Goal: Information Seeking & Learning: Compare options

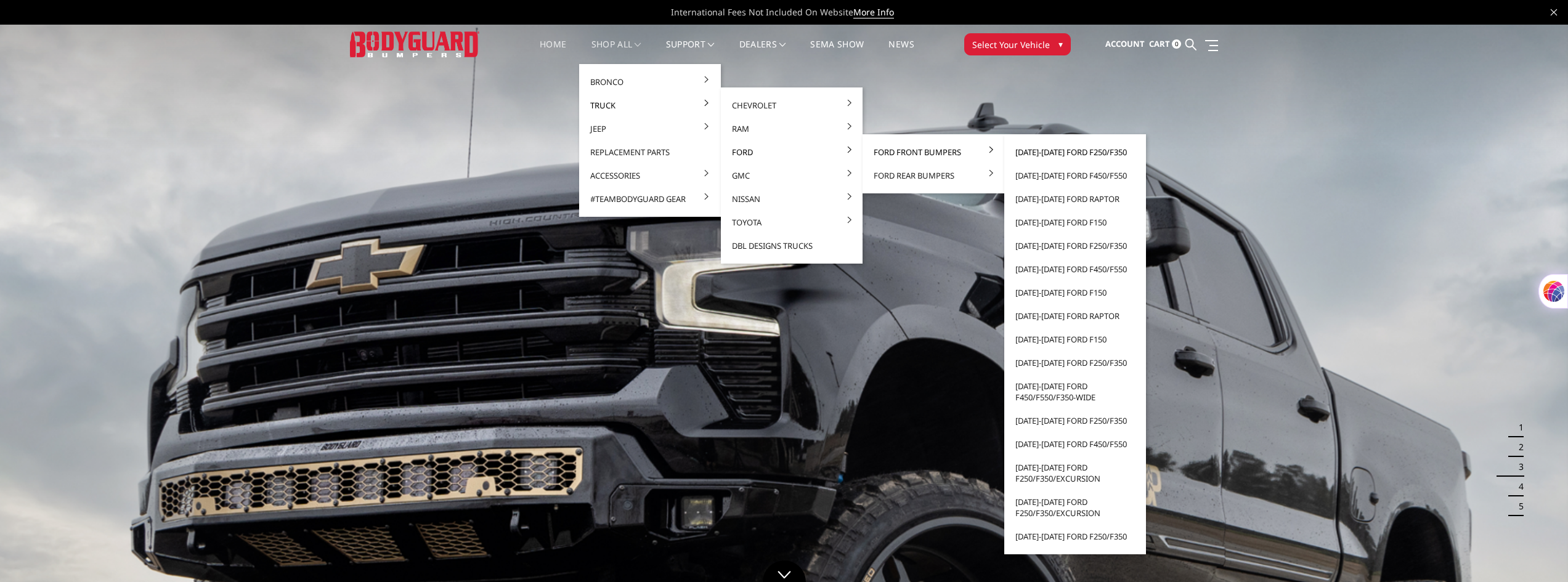
click at [1075, 154] on link "[DATE]-[DATE] Ford F250/F350" at bounding box center [1075, 152] width 132 height 23
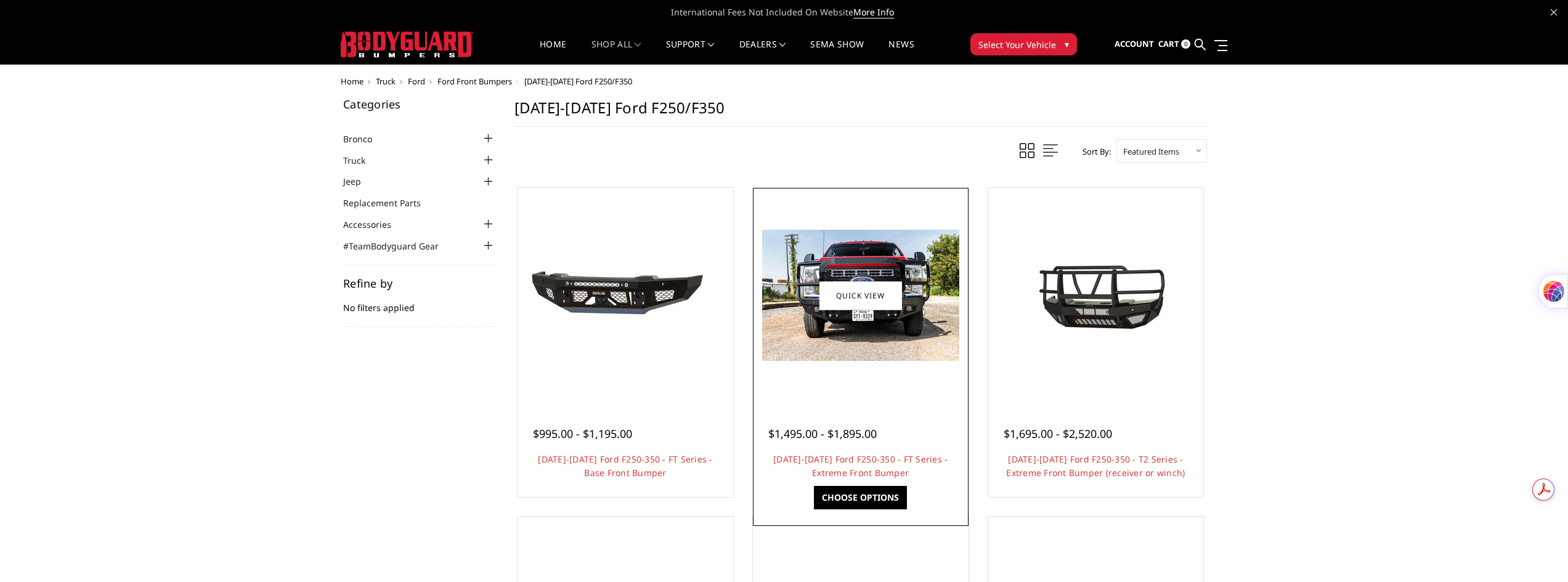
click at [885, 328] on img at bounding box center [861, 295] width 198 height 131
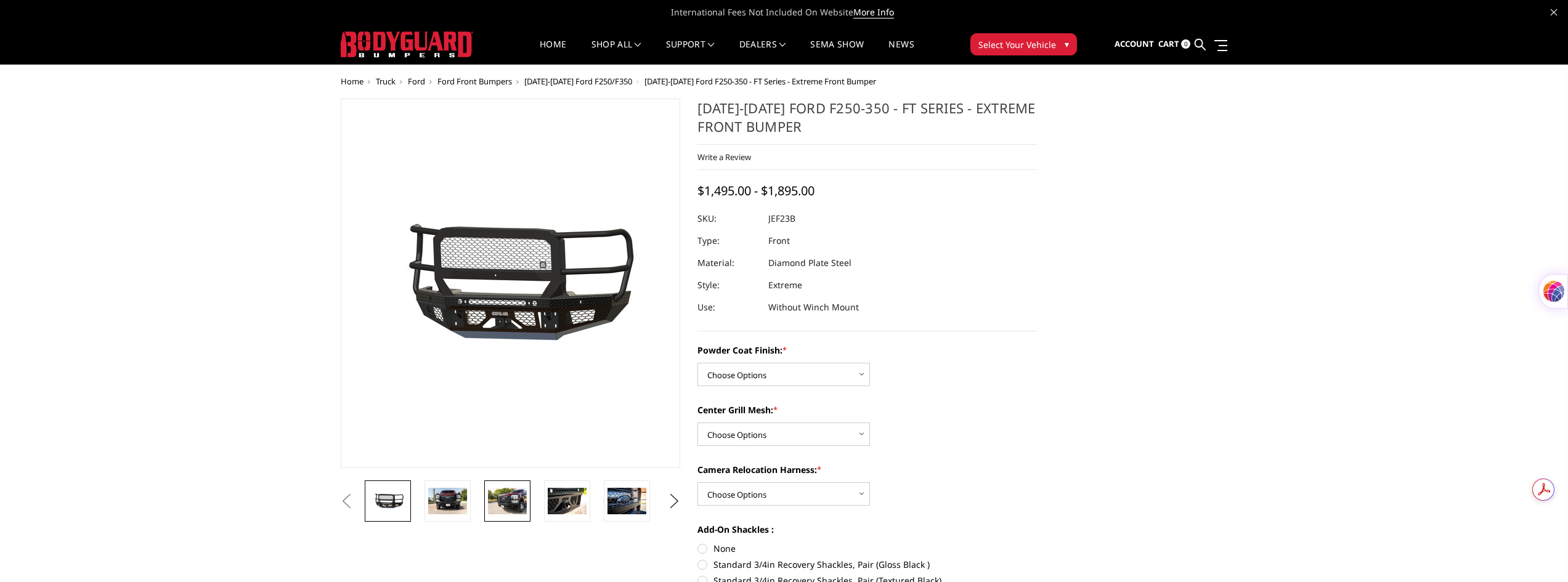
click at [499, 504] on img at bounding box center [507, 500] width 39 height 26
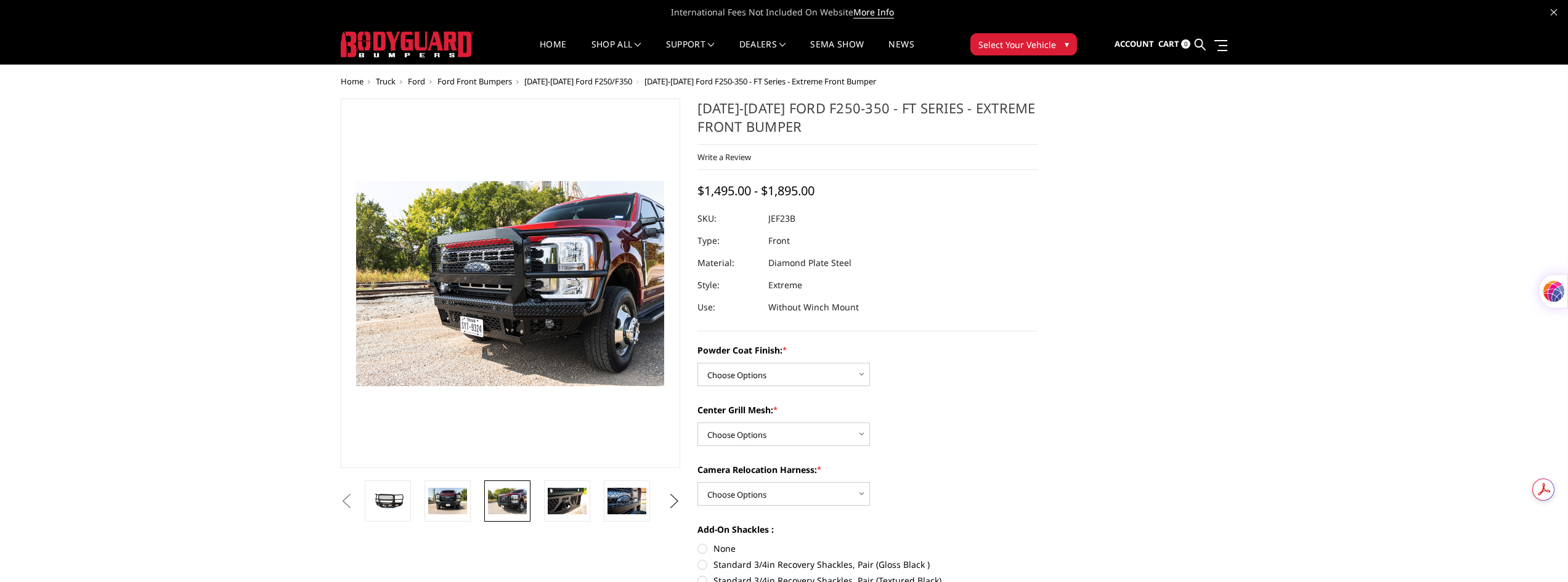
click at [673, 505] on button "Next" at bounding box center [674, 501] width 19 height 19
click at [453, 504] on img at bounding box center [447, 500] width 39 height 26
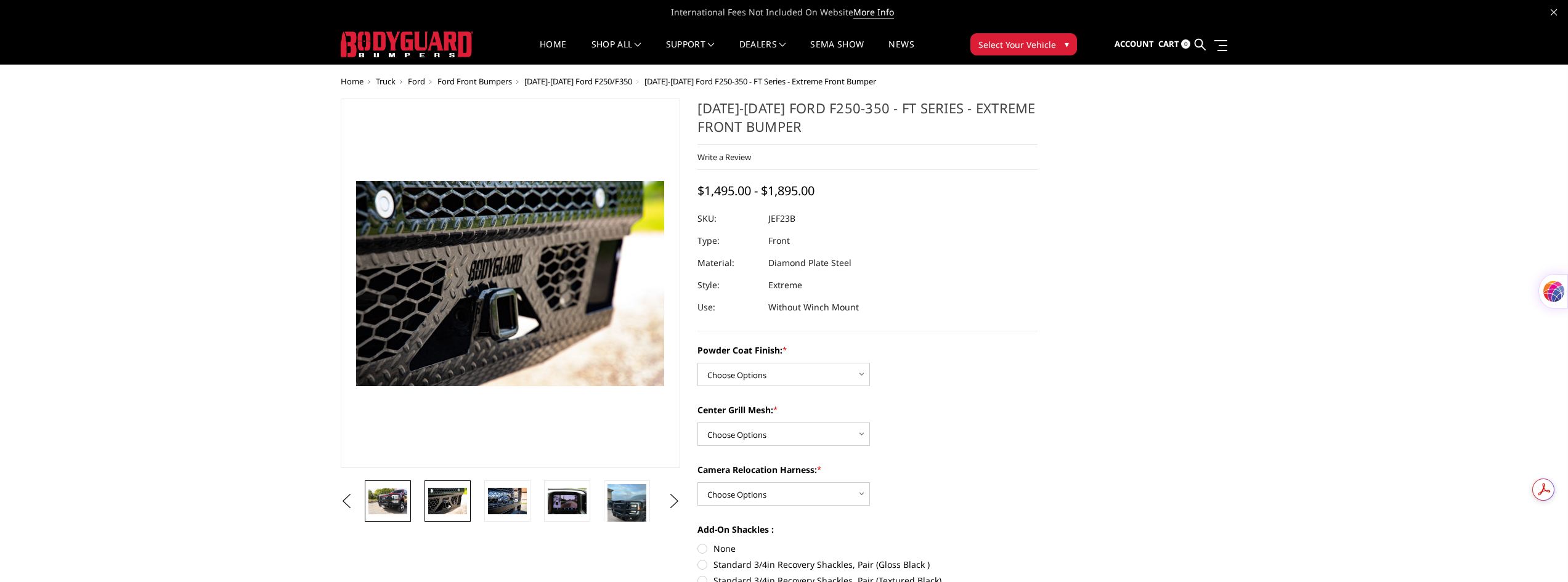
click at [399, 507] on img at bounding box center [387, 500] width 39 height 26
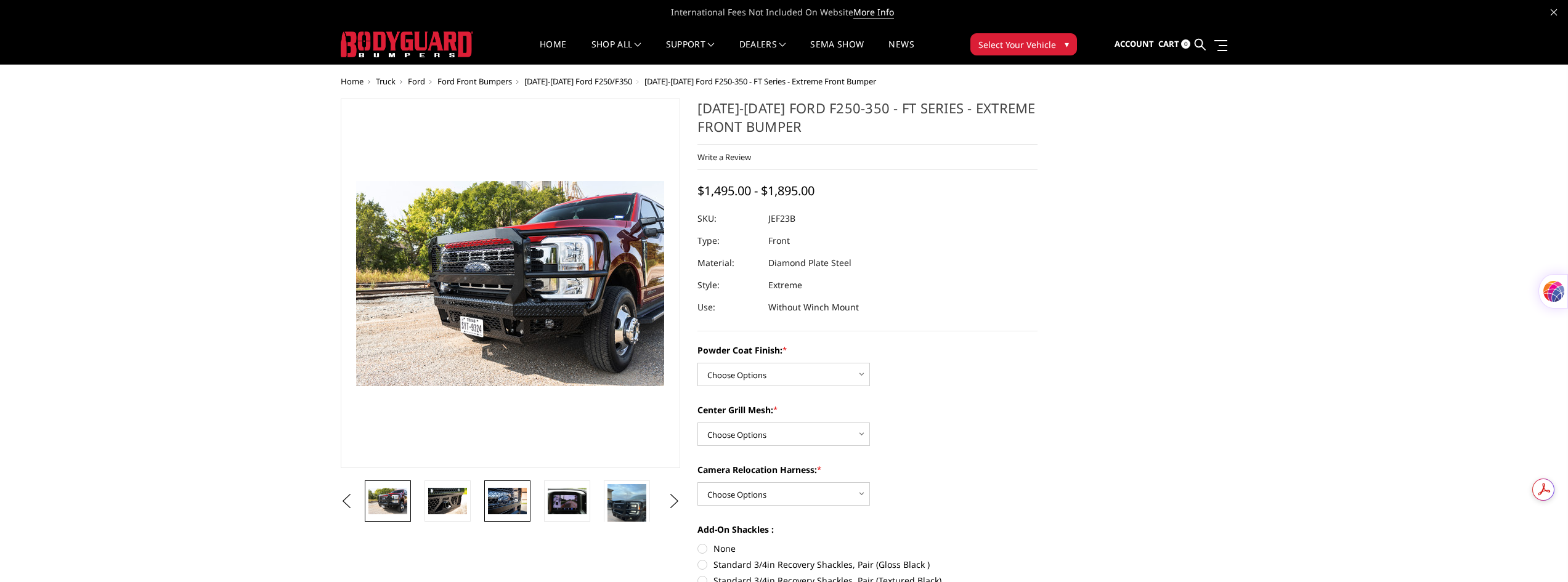
click at [514, 506] on img at bounding box center [507, 500] width 39 height 26
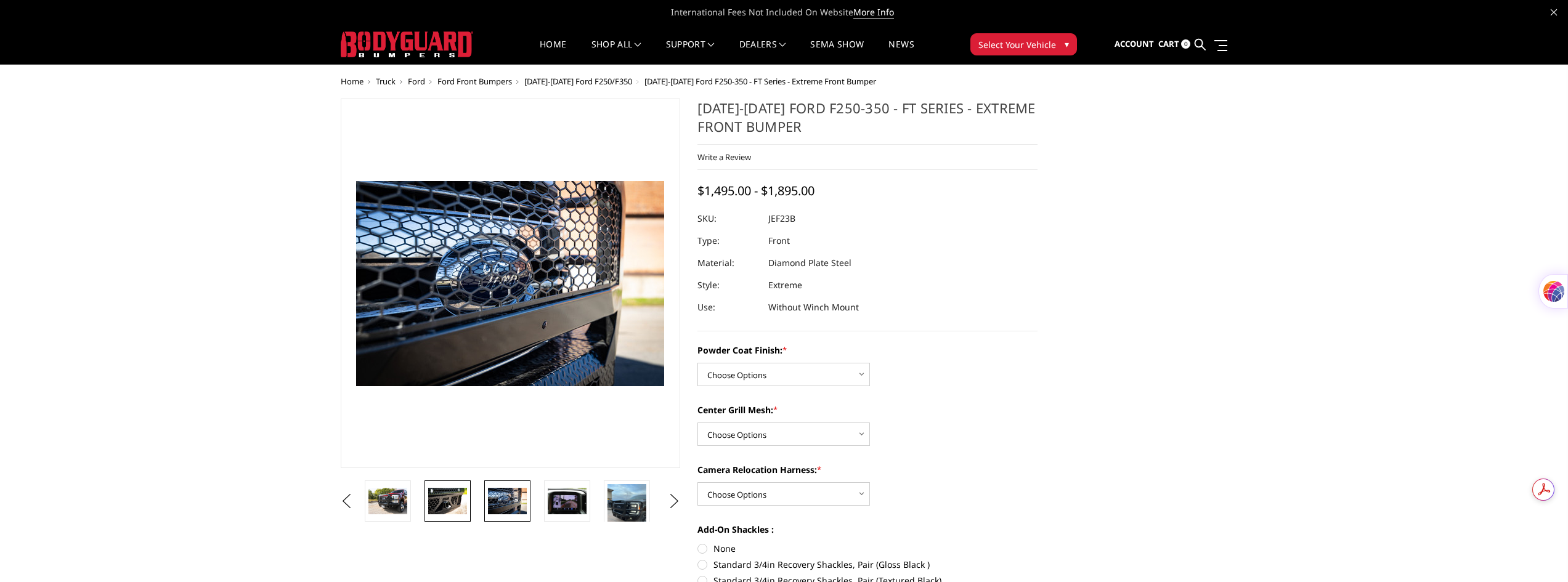
click at [454, 506] on img at bounding box center [447, 500] width 39 height 26
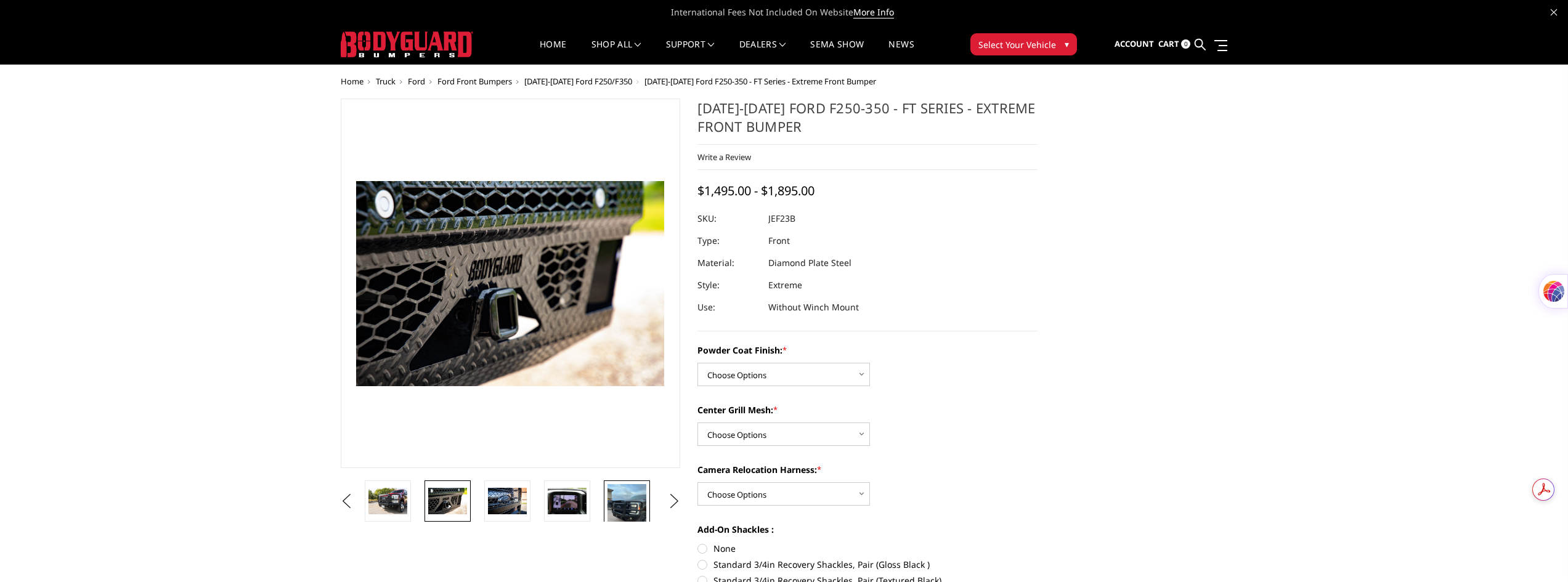
click at [635, 509] on img at bounding box center [626, 510] width 39 height 52
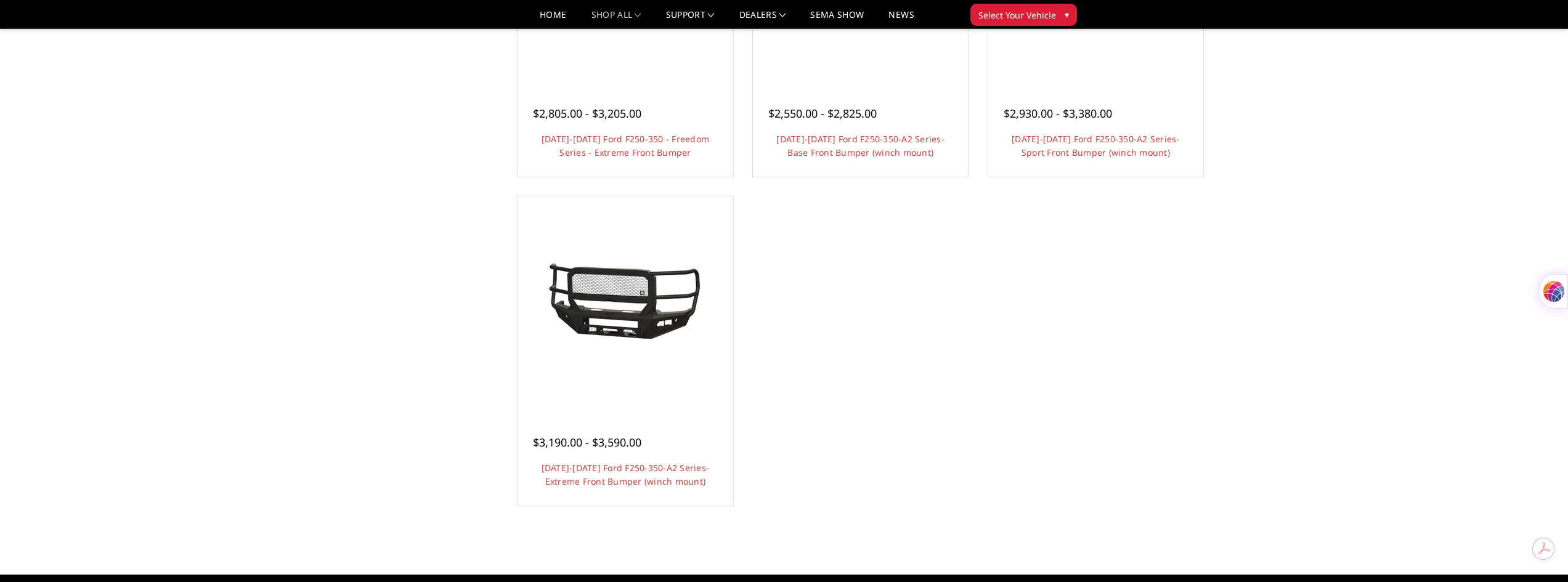
scroll to position [1027, 0]
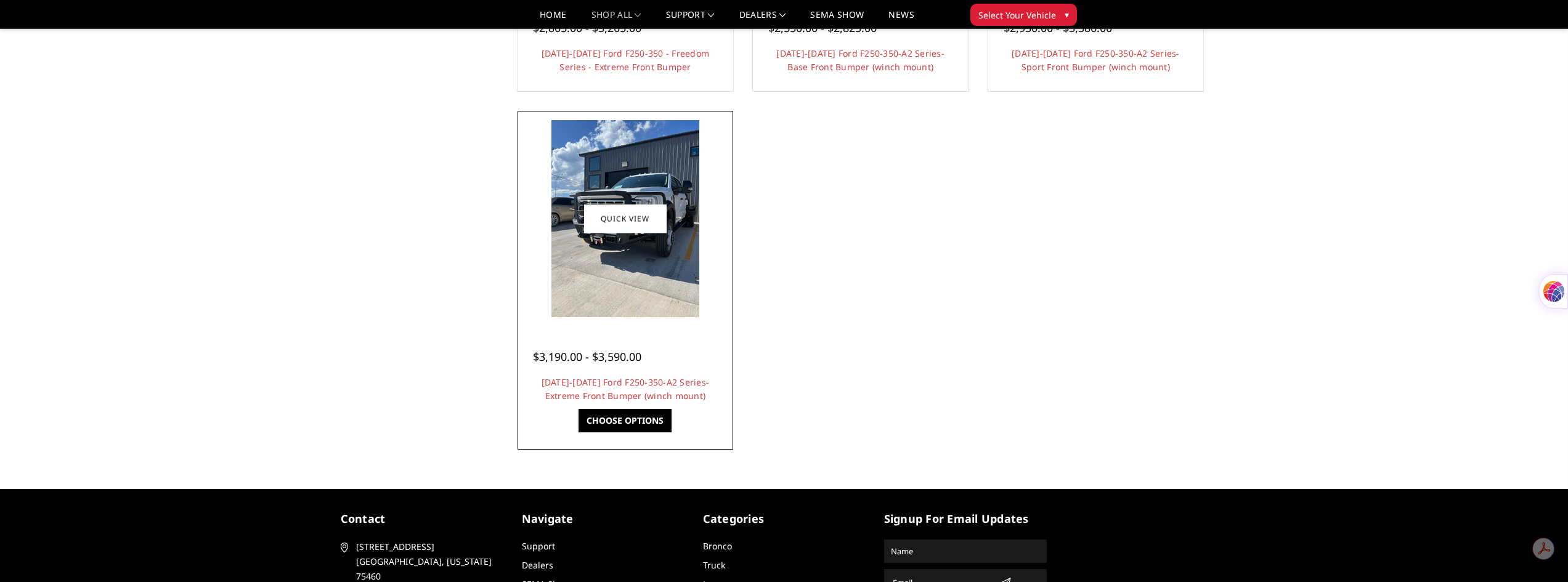
click at [645, 260] on img at bounding box center [625, 219] width 148 height 198
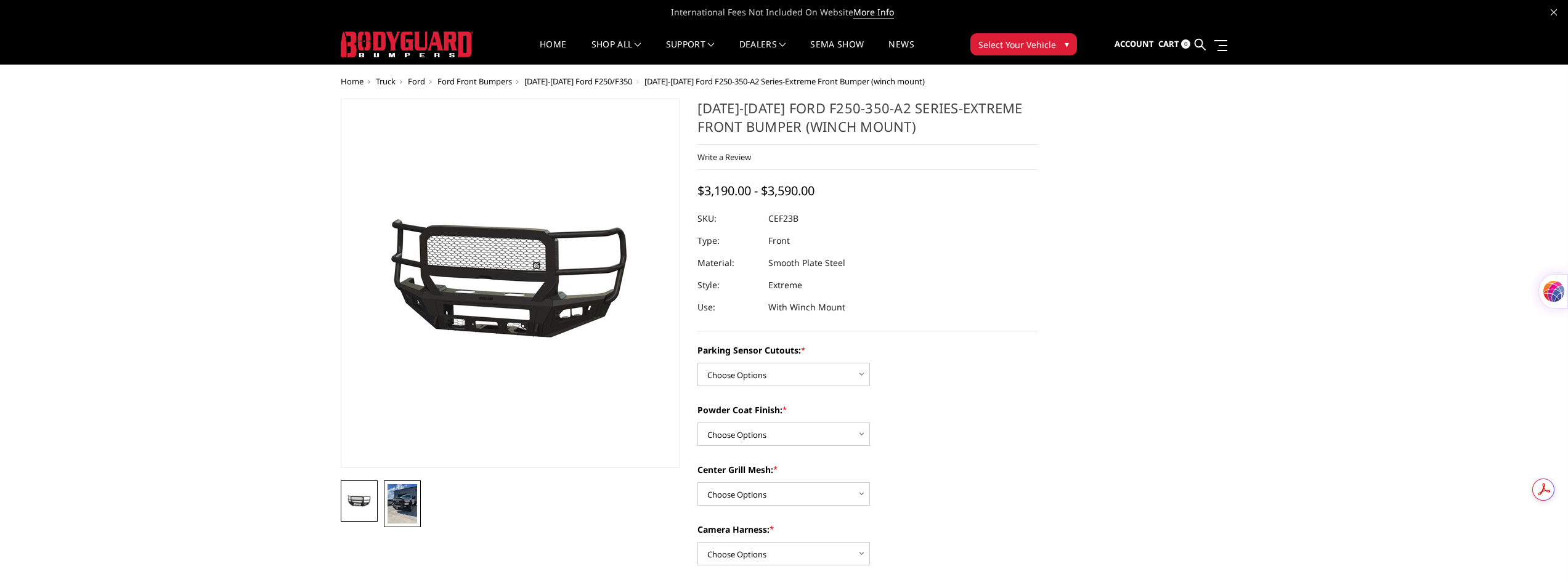
click at [417, 498] on link at bounding box center [401, 504] width 37 height 47
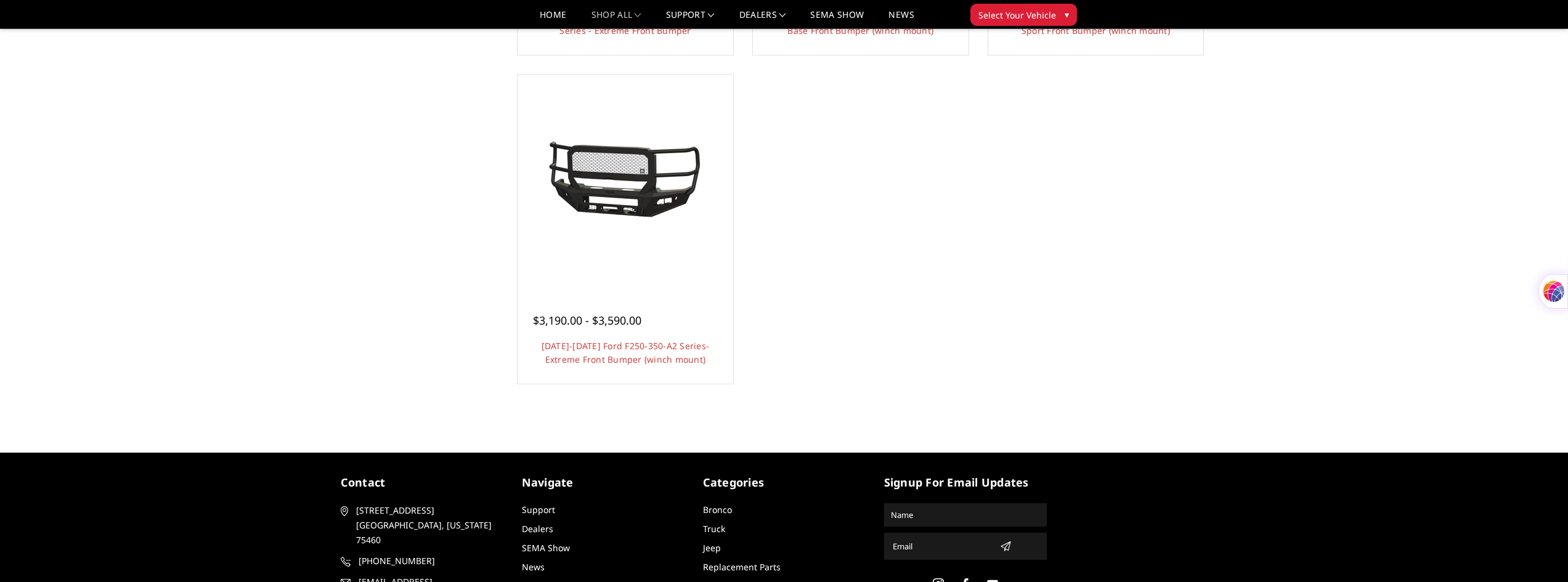
scroll to position [653, 0]
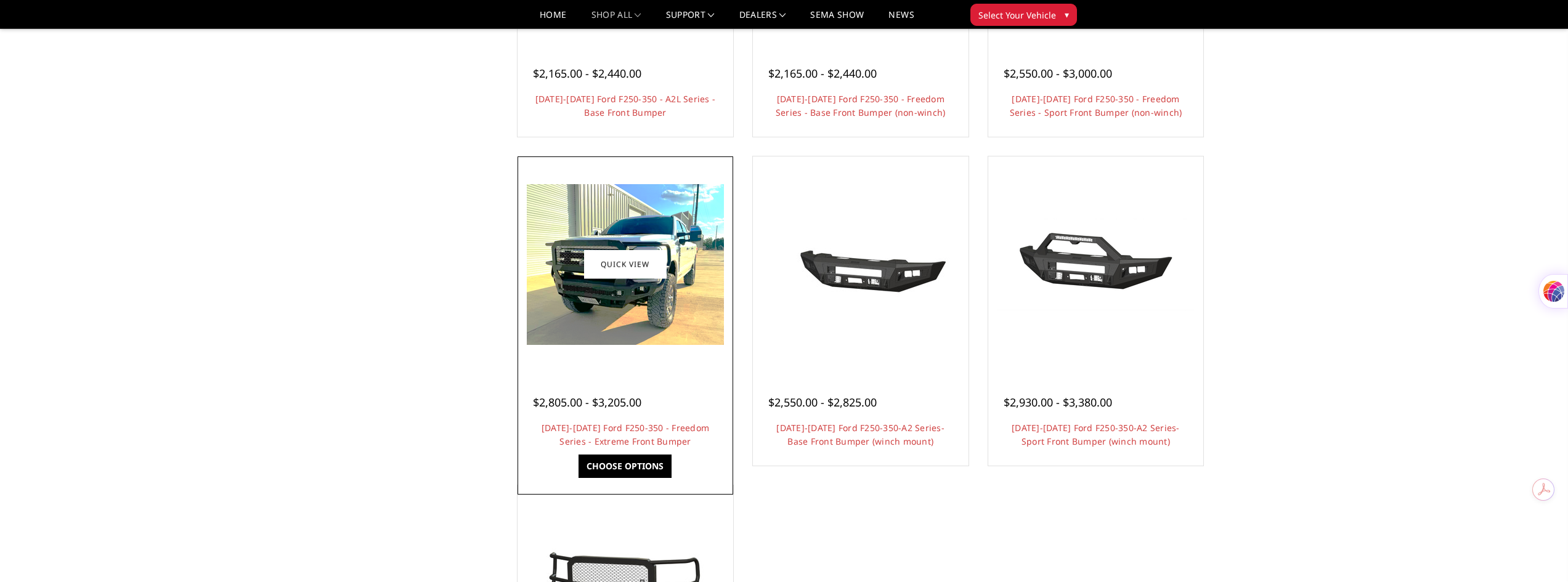
click at [613, 299] on img at bounding box center [626, 264] width 198 height 161
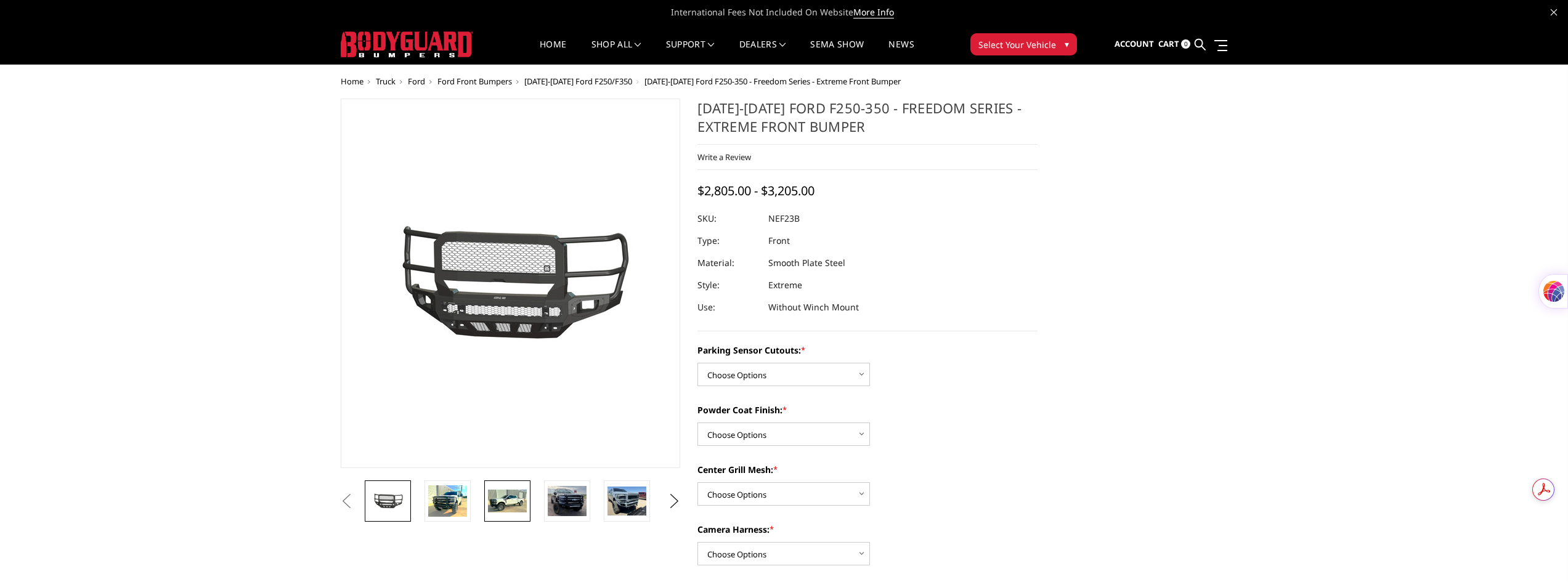
click at [503, 506] on img at bounding box center [507, 501] width 39 height 23
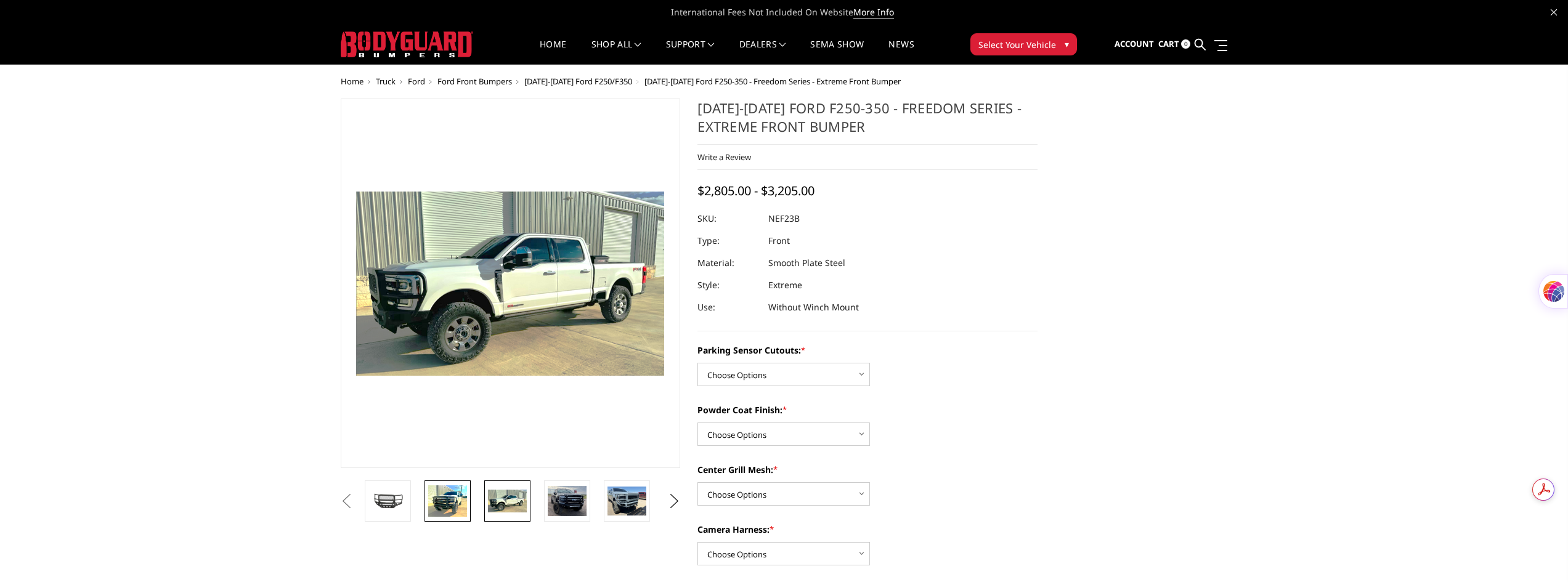
click at [451, 508] on img at bounding box center [447, 501] width 39 height 31
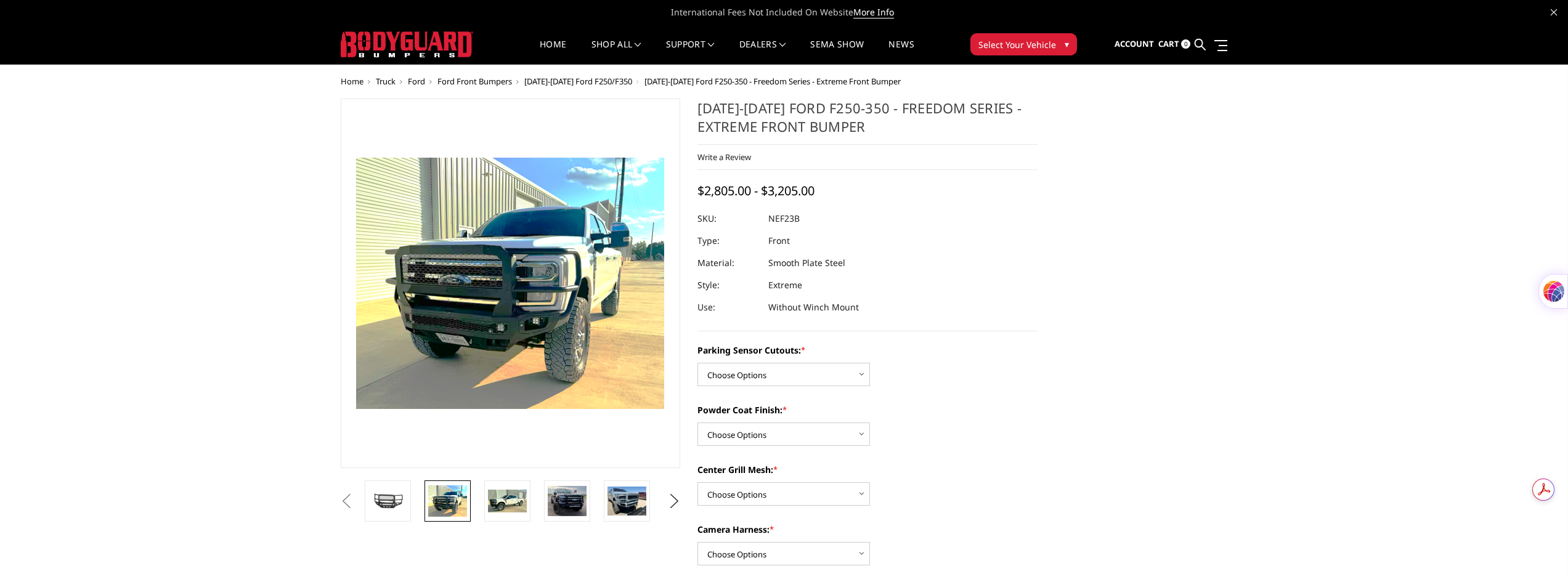
click at [490, 323] on img at bounding box center [537, 254] width 788 height 644
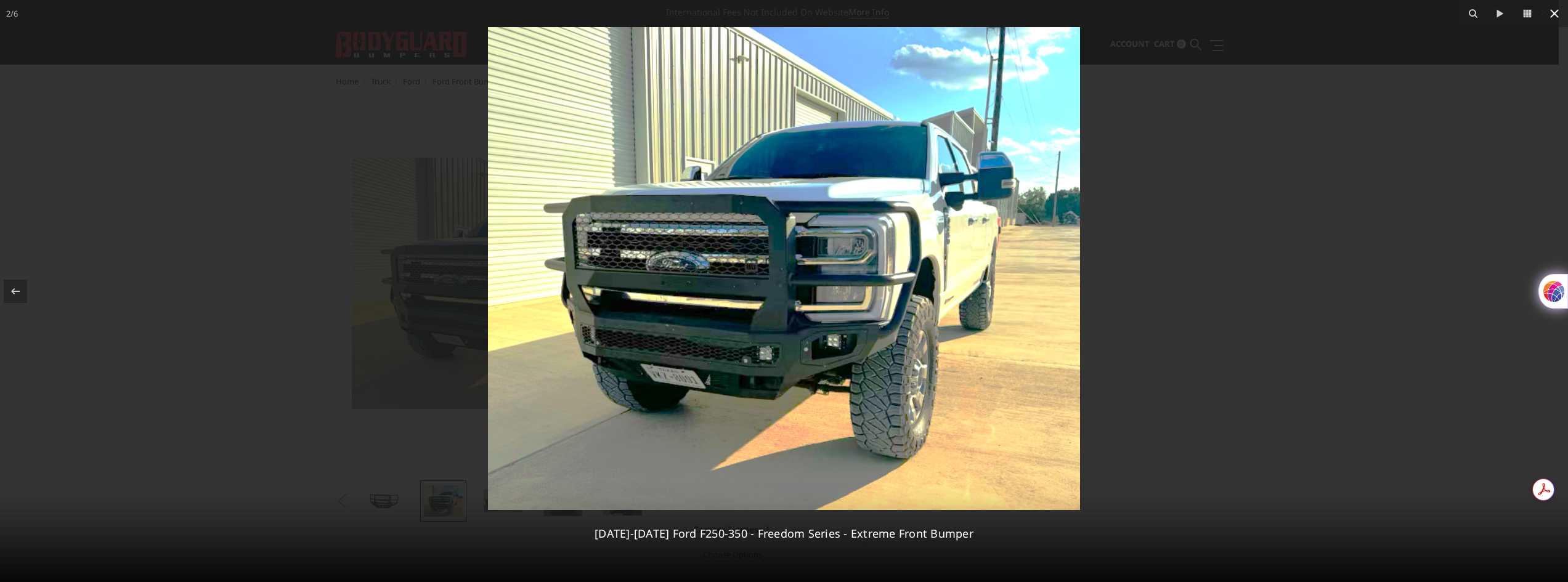
click at [1552, 13] on icon at bounding box center [1555, 13] width 14 height 14
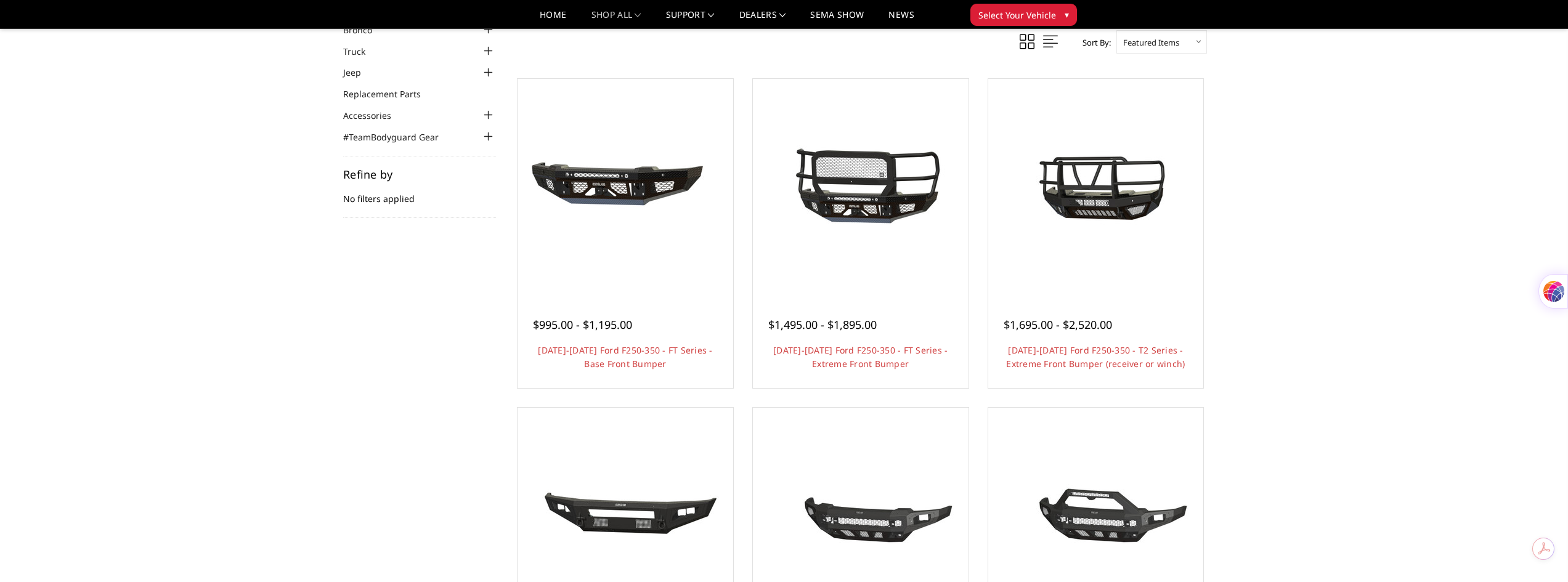
scroll to position [36, 0]
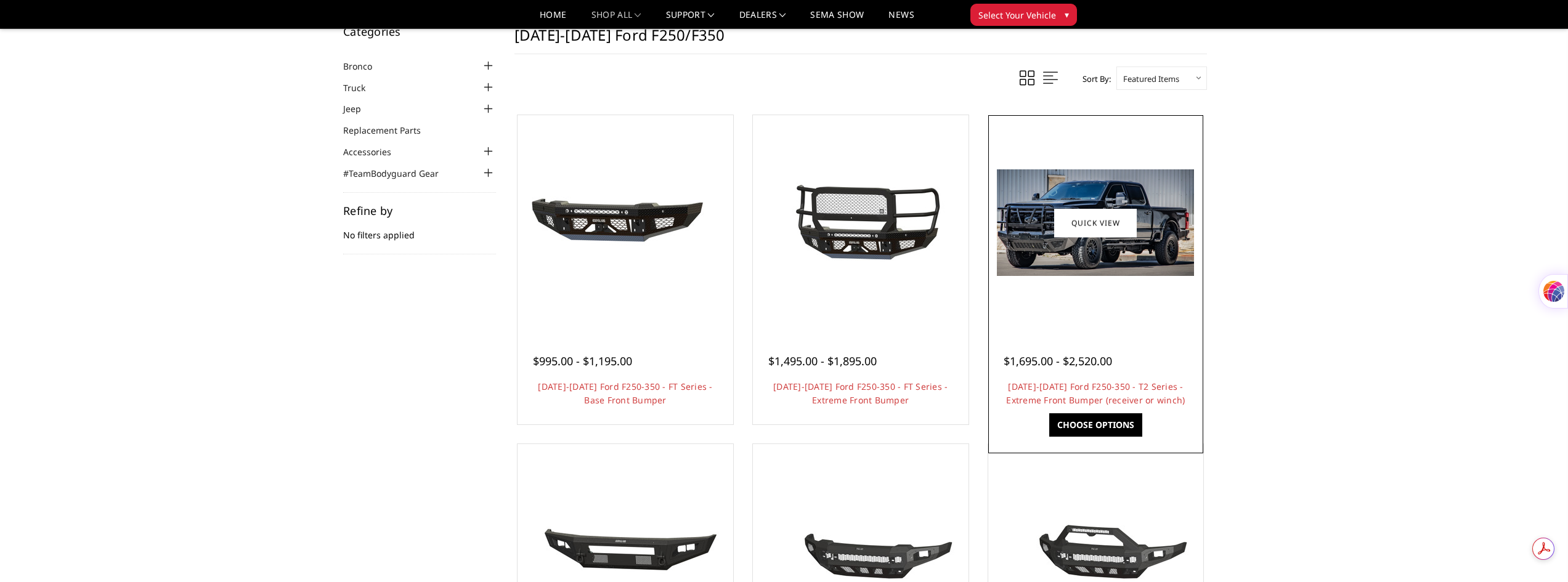
click at [1130, 246] on img at bounding box center [1096, 223] width 198 height 107
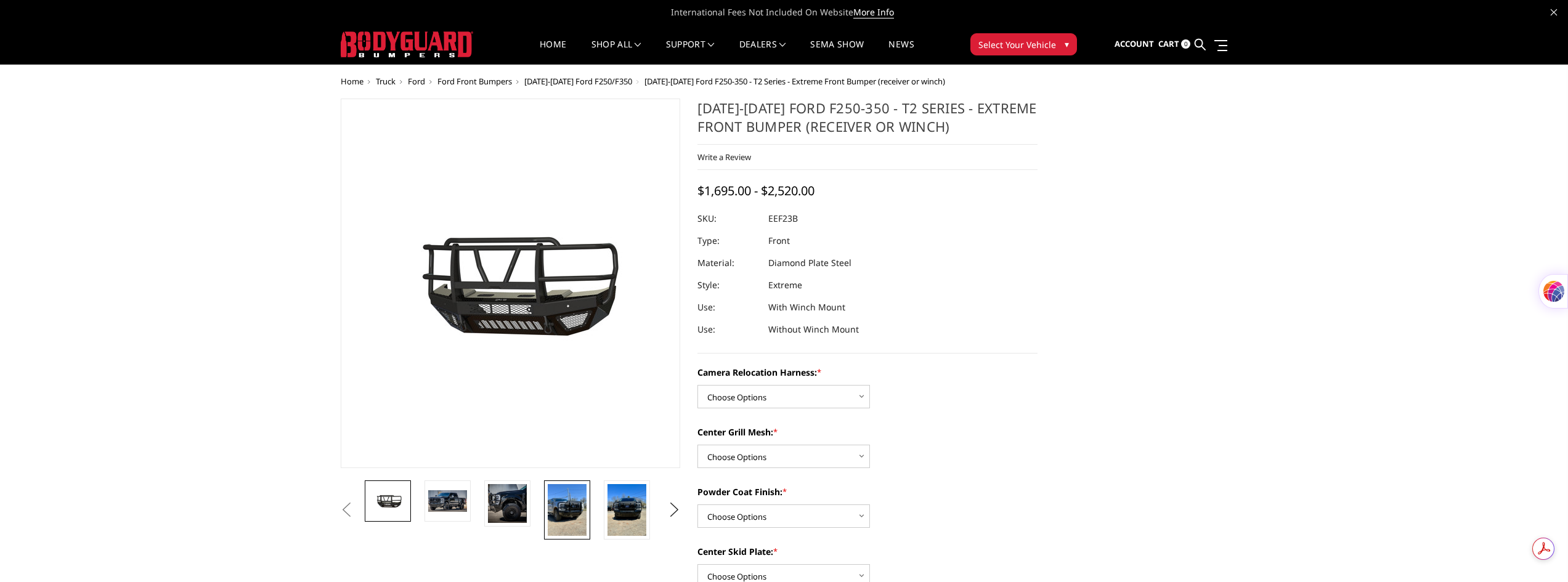
click at [559, 504] on img at bounding box center [567, 510] width 39 height 52
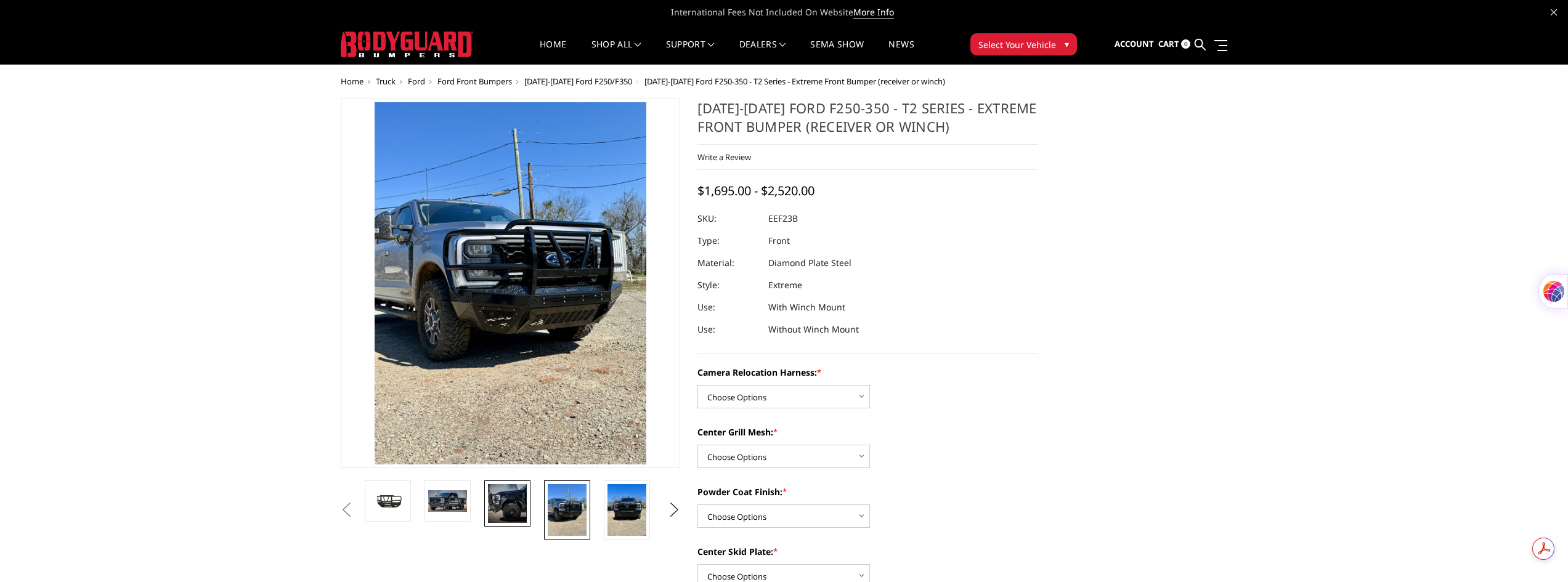
click at [499, 497] on img at bounding box center [507, 503] width 39 height 39
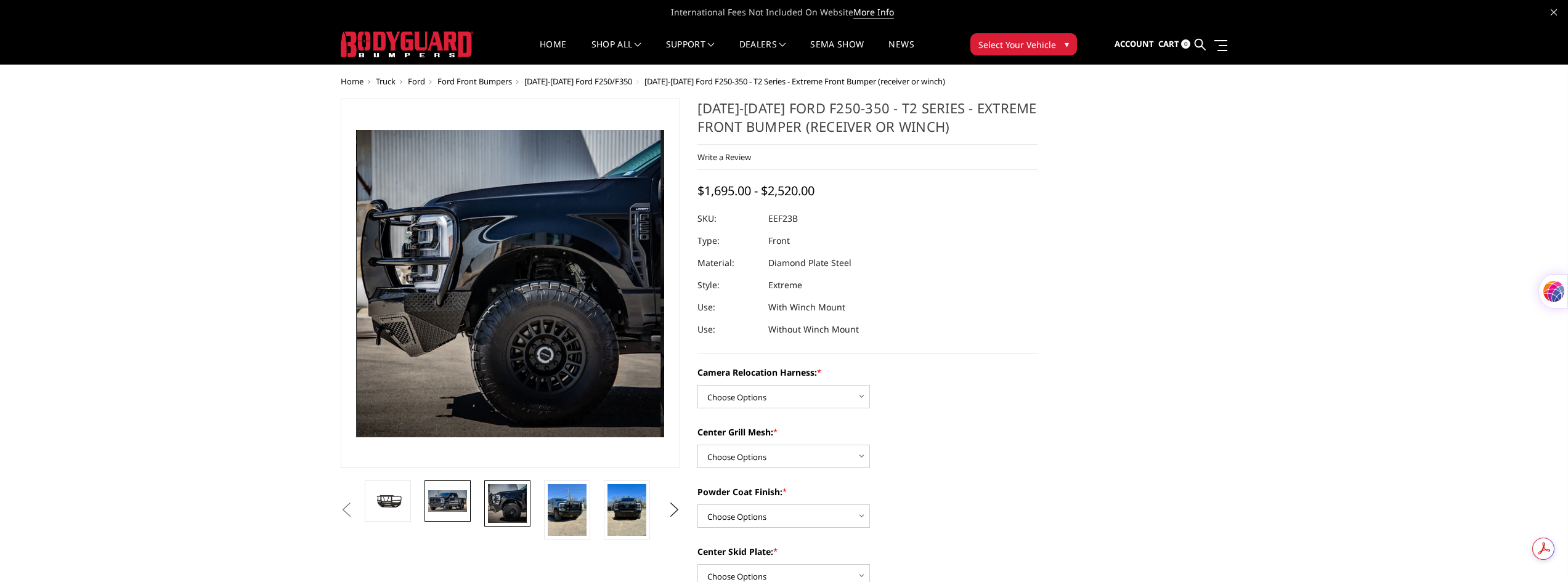
click at [448, 500] on img at bounding box center [447, 500] width 39 height 21
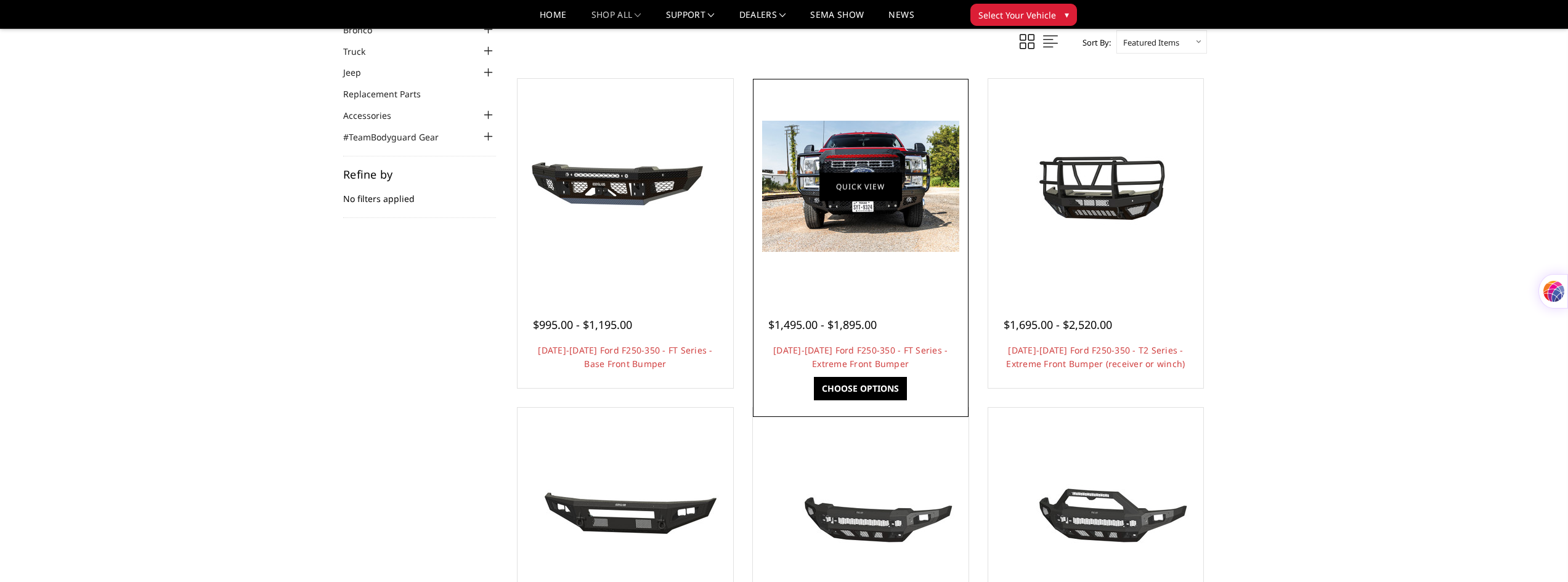
scroll to position [36, 0]
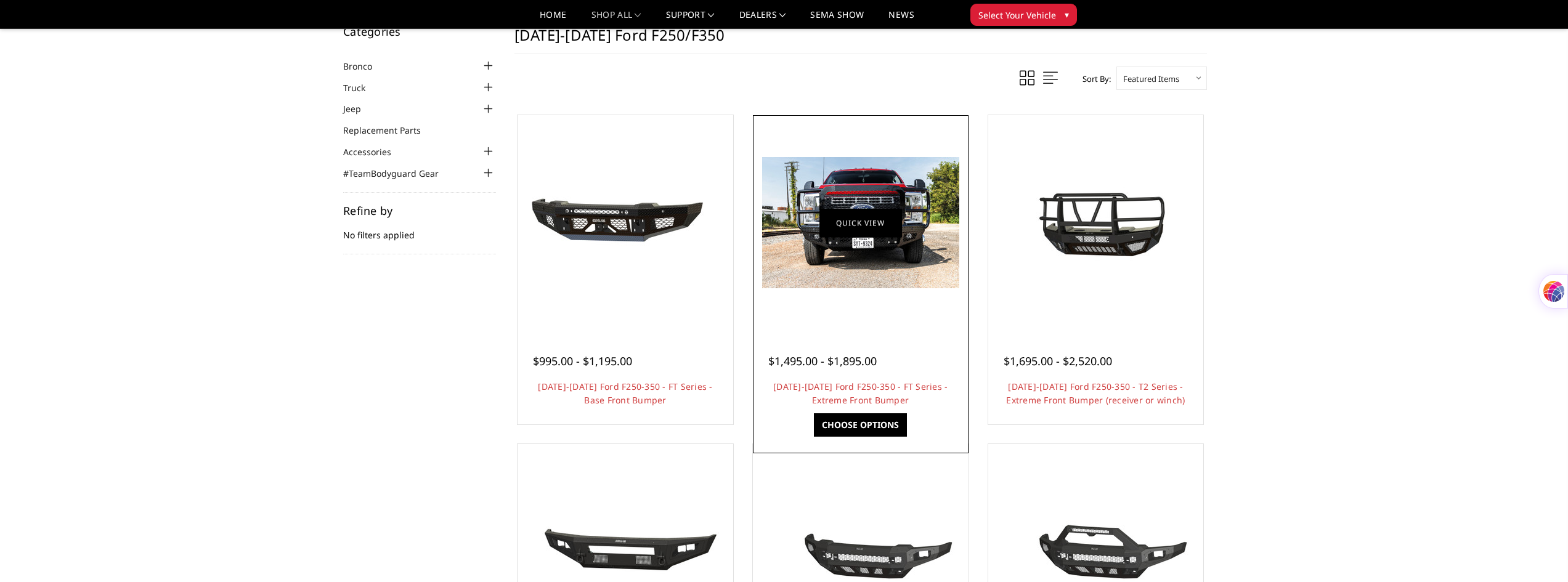
click at [865, 224] on link "Quick view" at bounding box center [860, 223] width 83 height 29
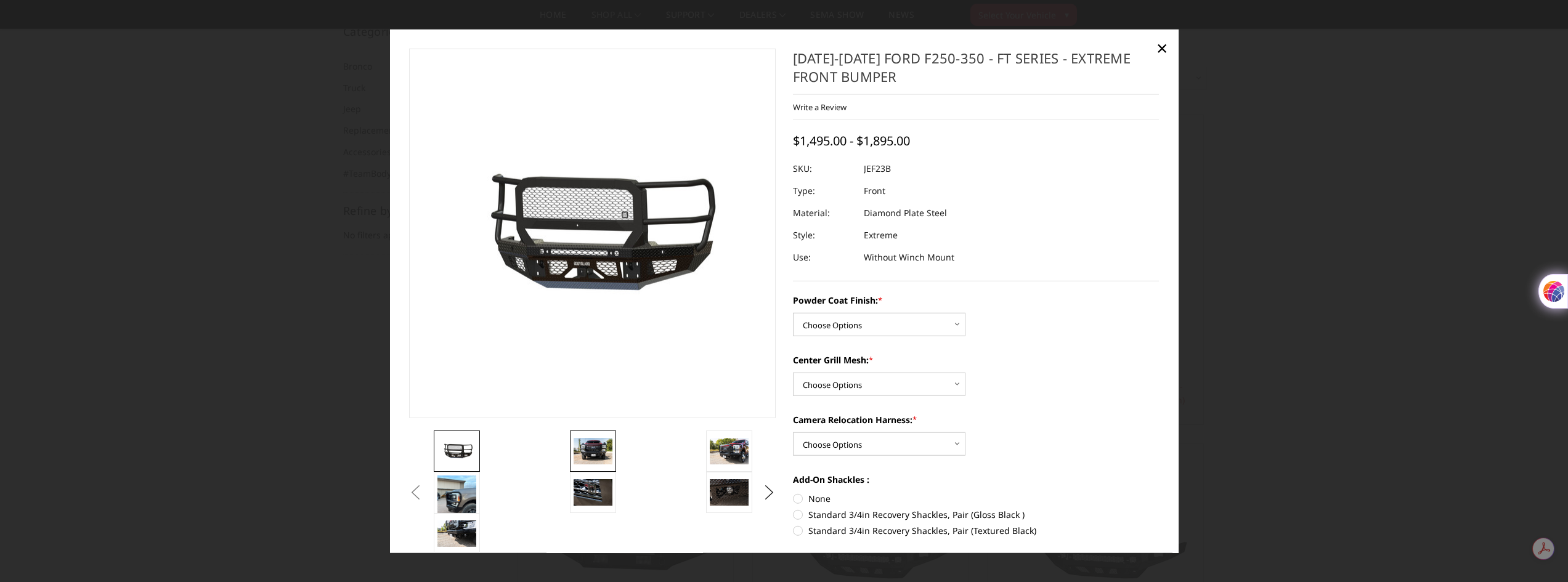
click at [595, 453] on img at bounding box center [593, 451] width 39 height 26
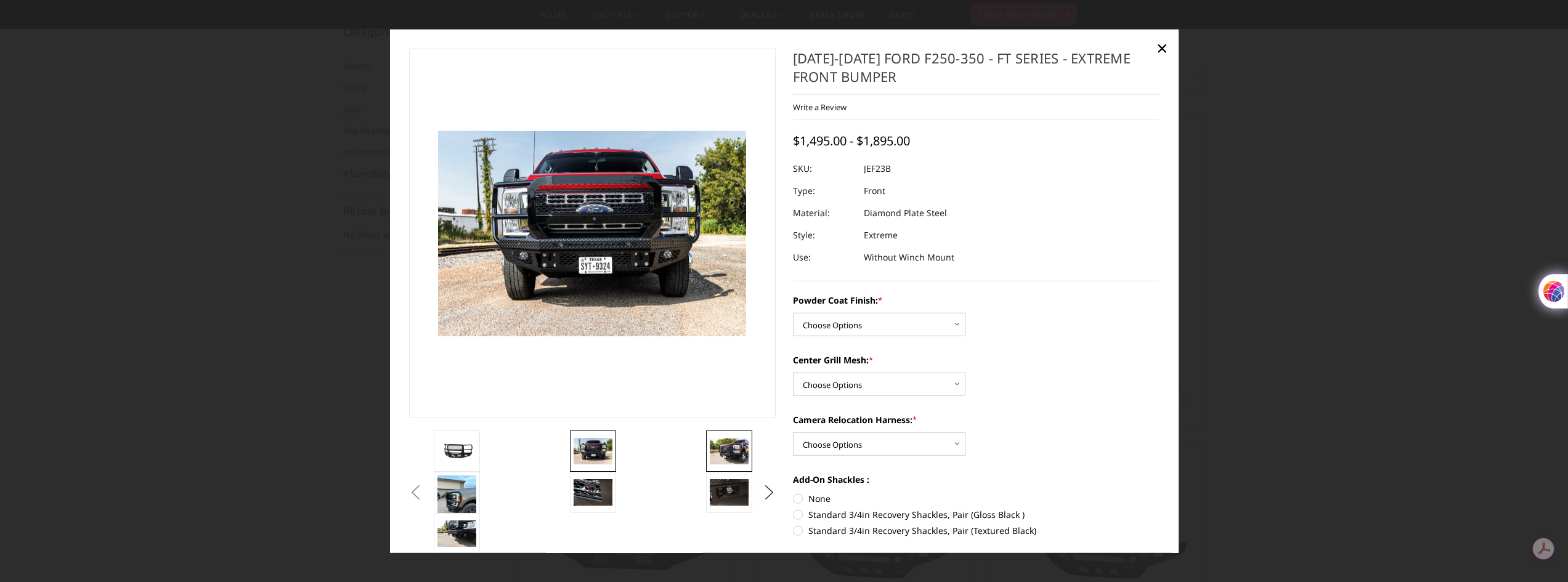
click at [725, 456] on img at bounding box center [728, 451] width 39 height 26
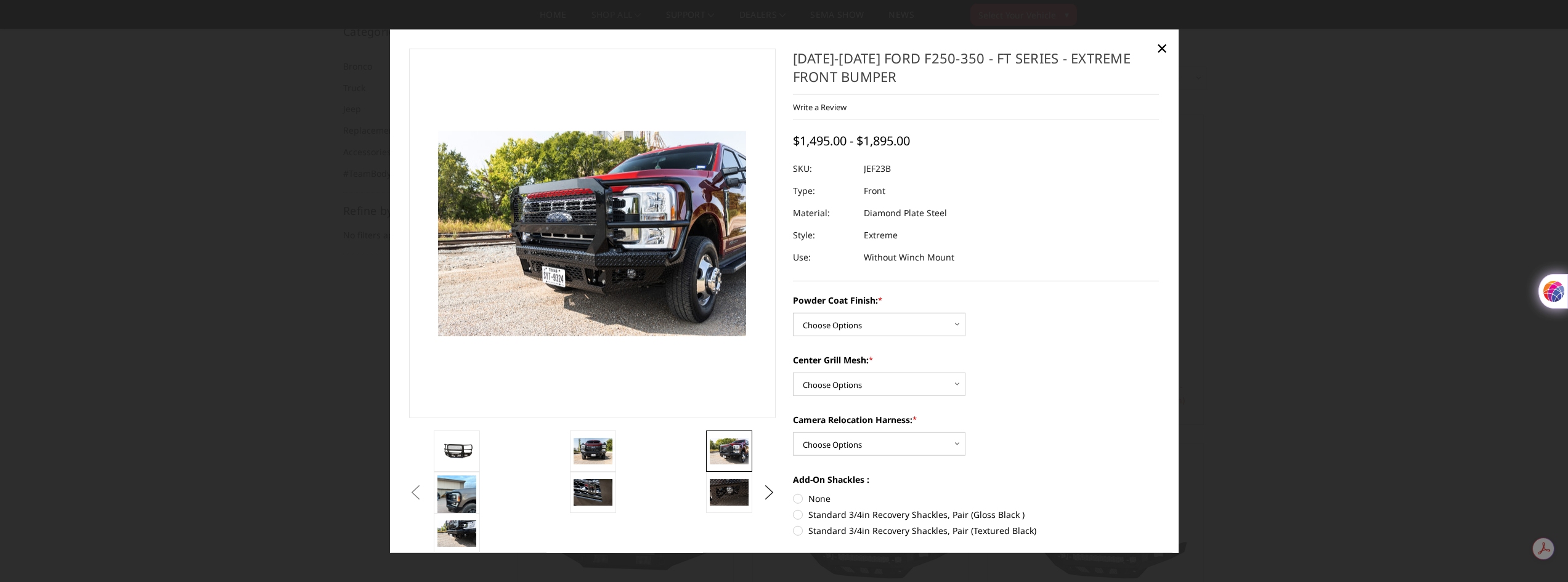
click at [425, 497] on button "Previous" at bounding box center [415, 492] width 19 height 19
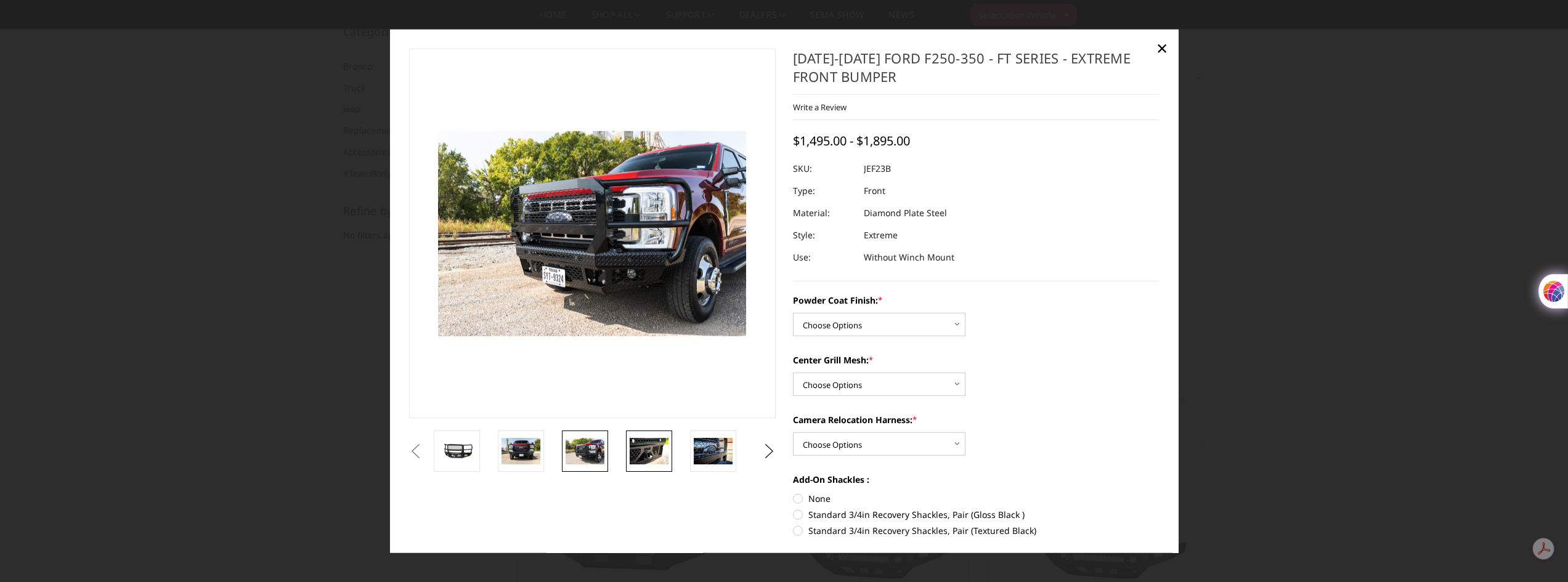
click at [648, 453] on img at bounding box center [648, 451] width 39 height 26
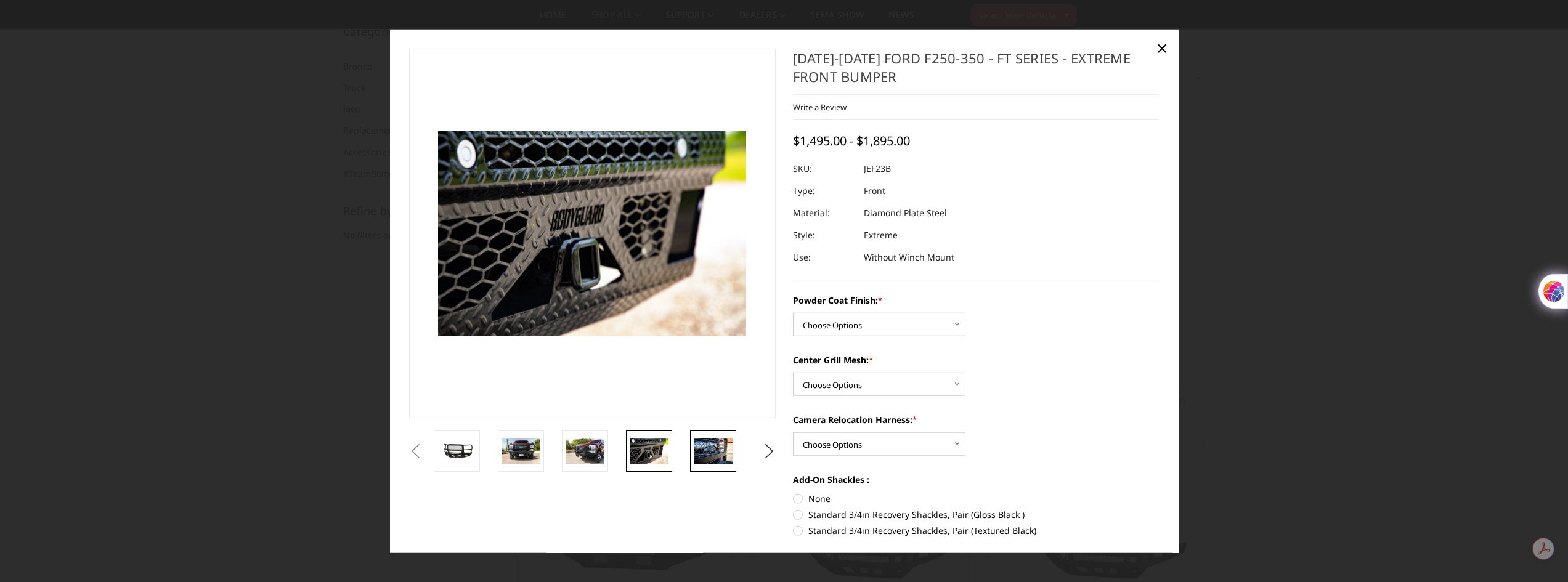
click at [726, 454] on img at bounding box center [713, 451] width 39 height 26
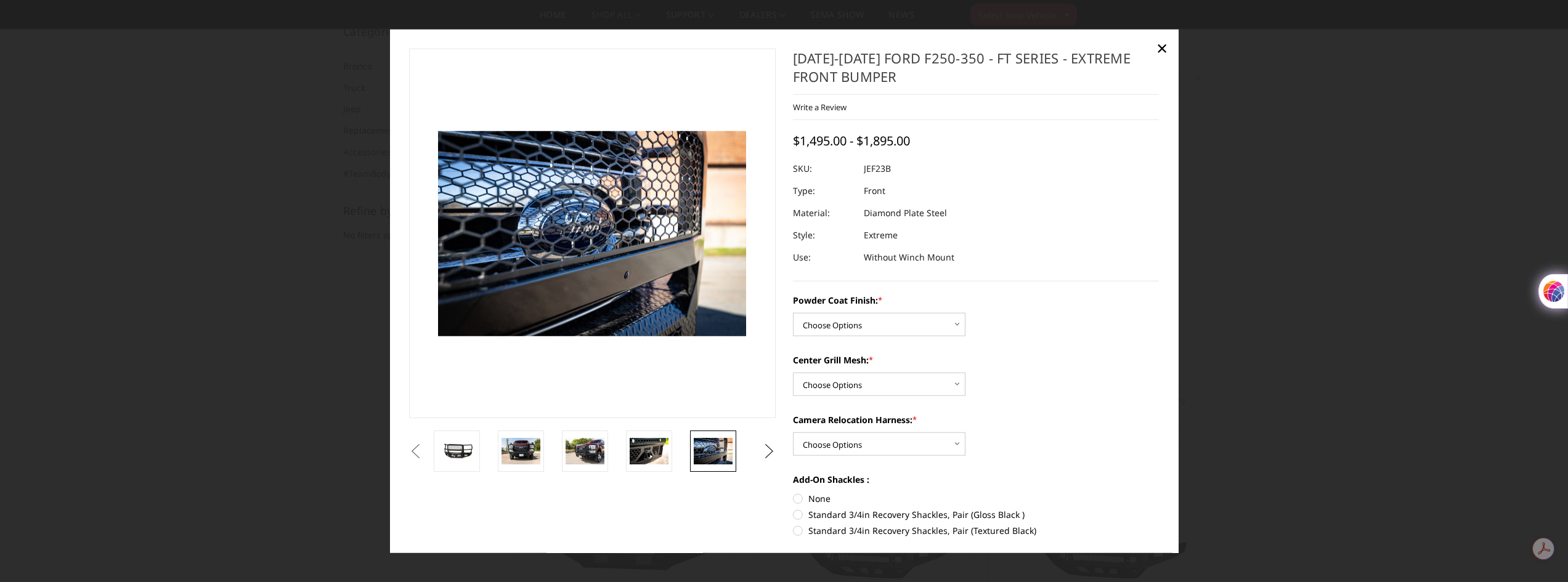
click at [761, 454] on button "Next" at bounding box center [769, 451] width 19 height 19
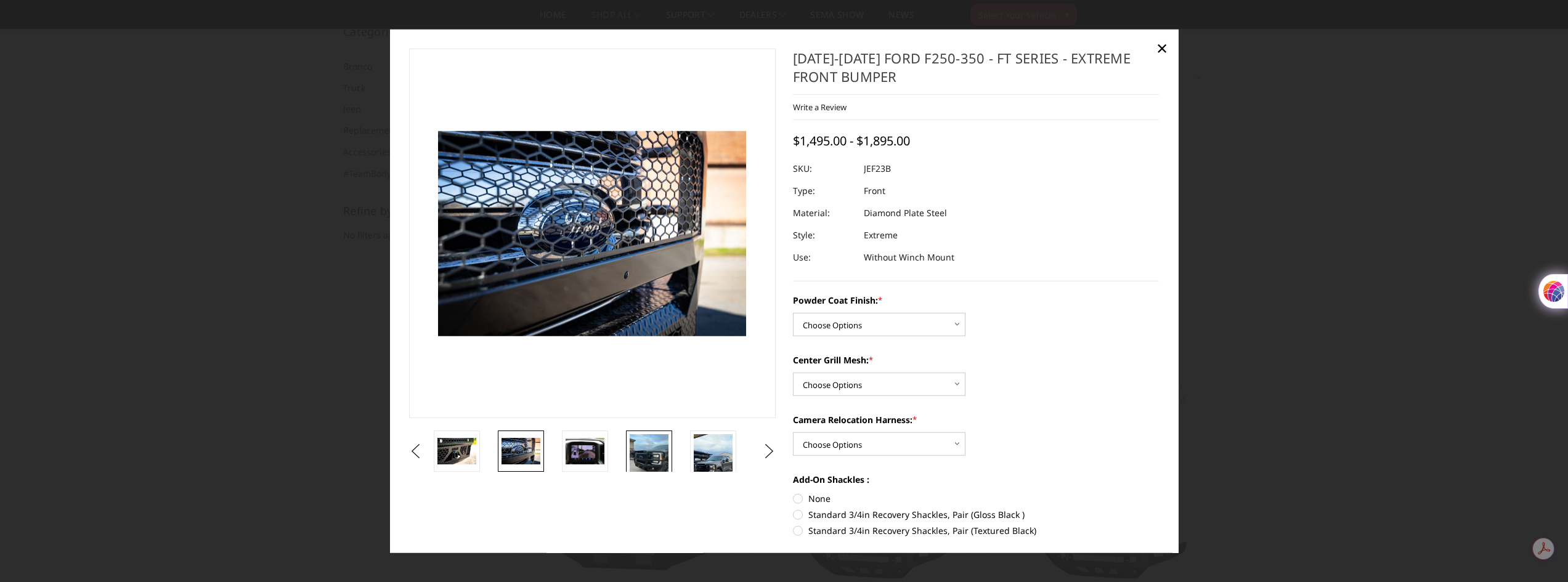
drag, startPoint x: 647, startPoint y: 453, endPoint x: 701, endPoint y: 453, distance: 54.0
click at [647, 452] on img at bounding box center [648, 461] width 39 height 52
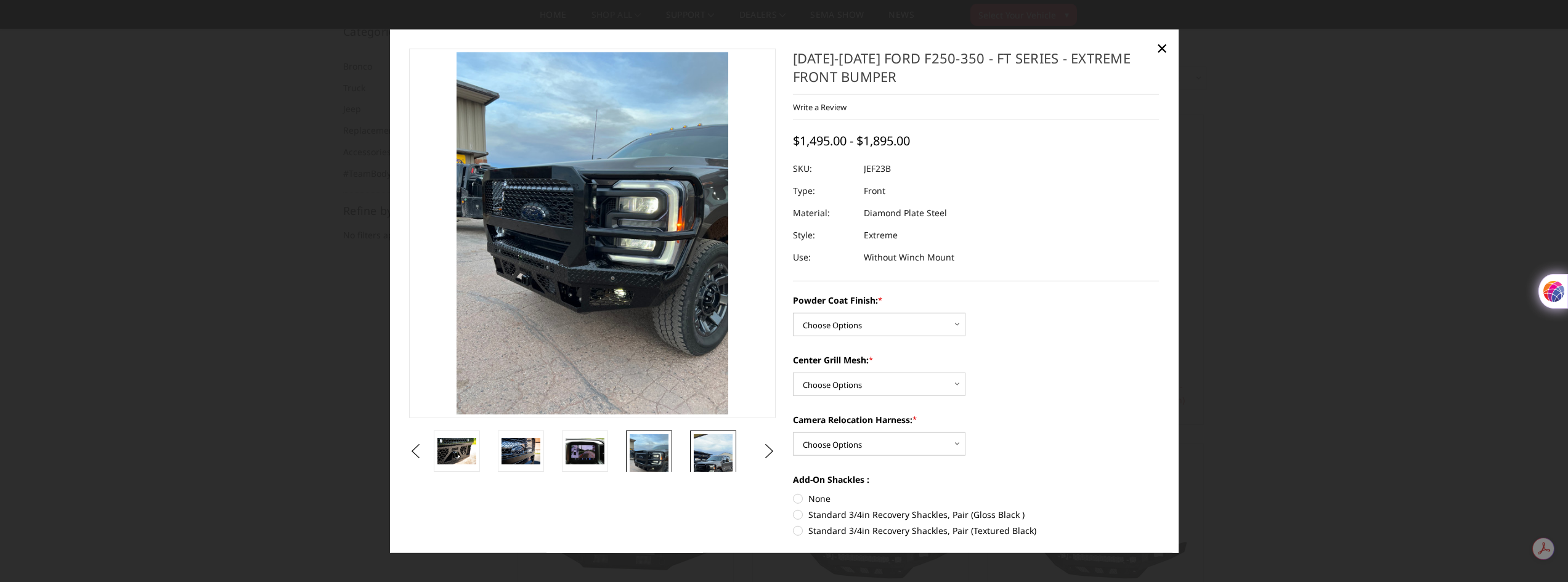
click at [726, 454] on img at bounding box center [713, 469] width 39 height 69
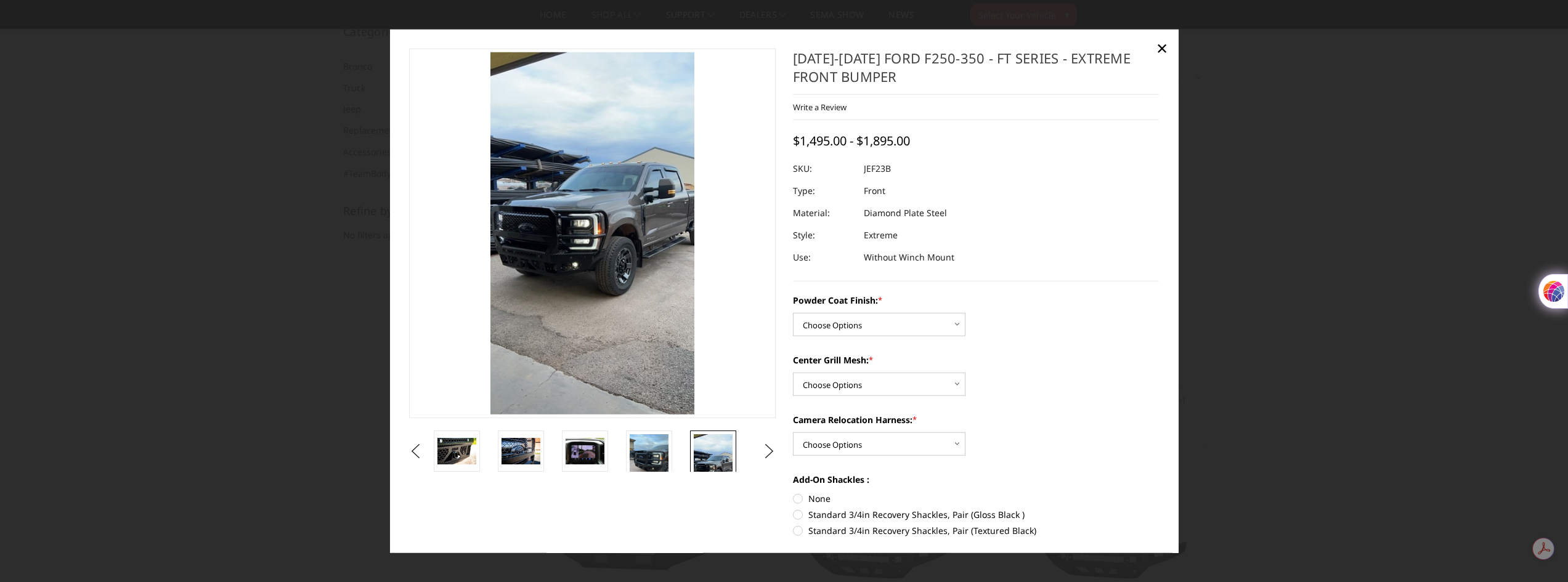
click at [703, 461] on img at bounding box center [713, 469] width 39 height 69
click at [678, 460] on li at bounding box center [655, 452] width 64 height 41
click at [643, 459] on img at bounding box center [648, 461] width 39 height 52
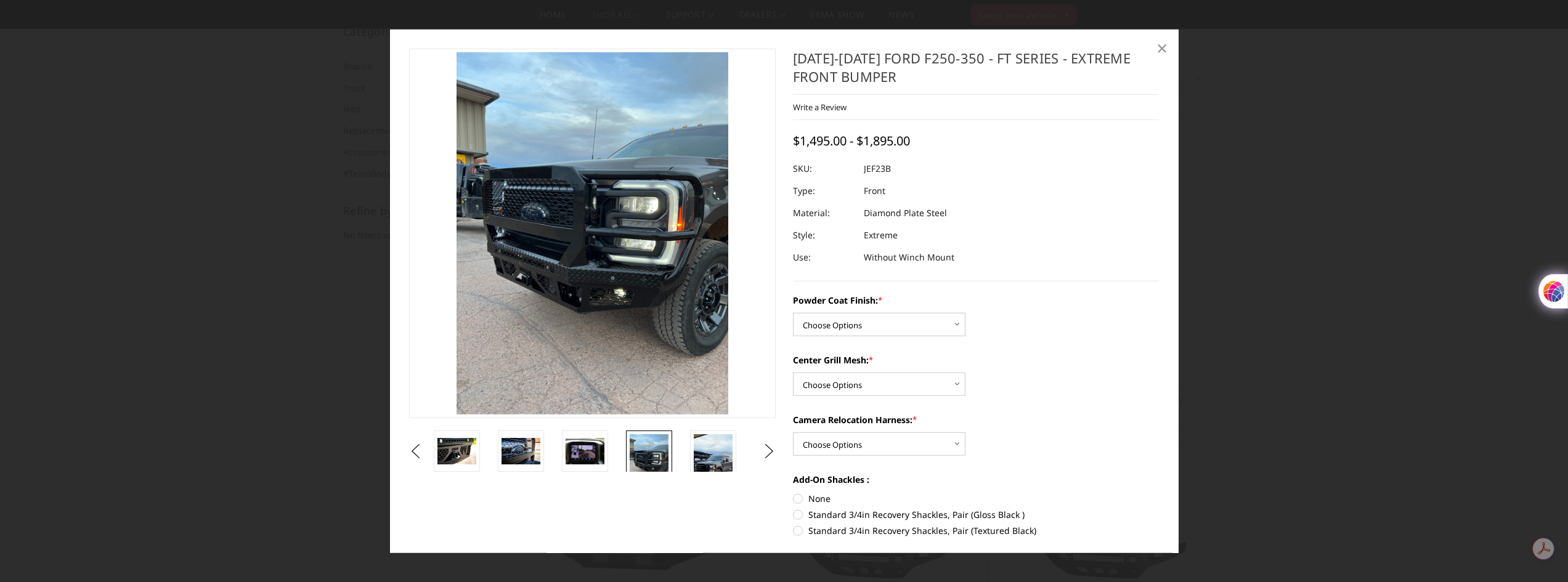
click at [1161, 45] on span "×" at bounding box center [1162, 48] width 11 height 27
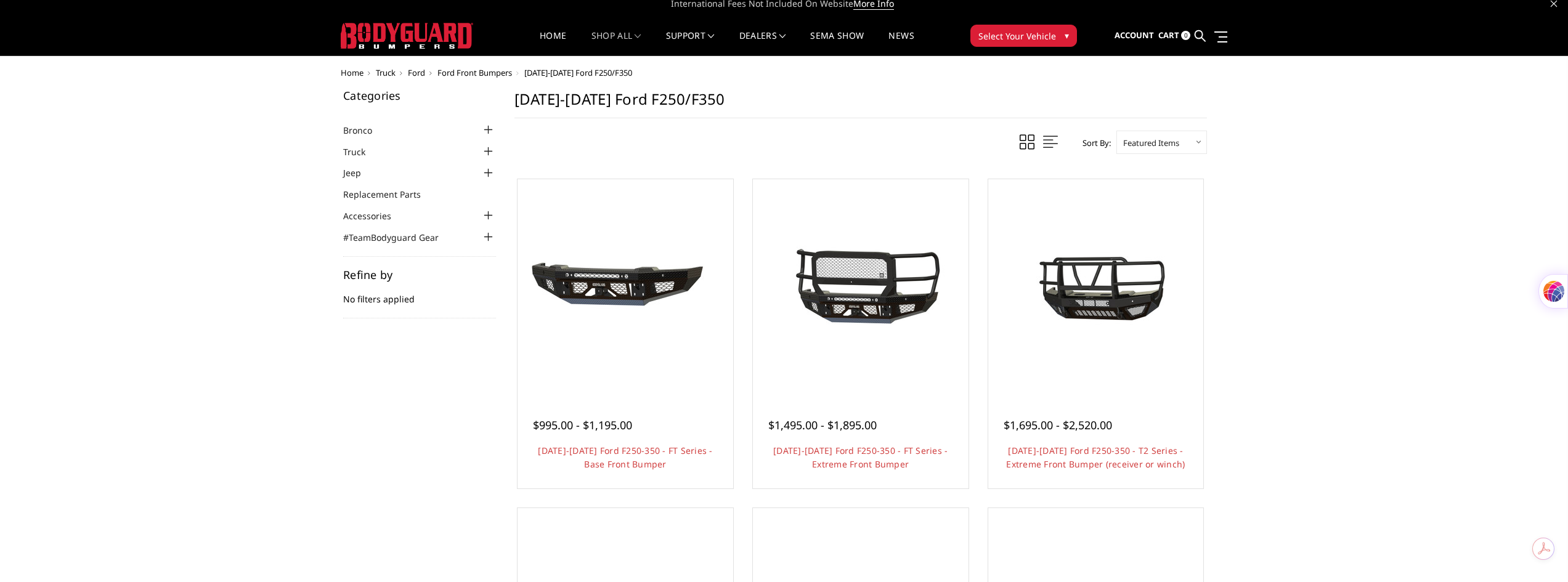
scroll to position [0, 0]
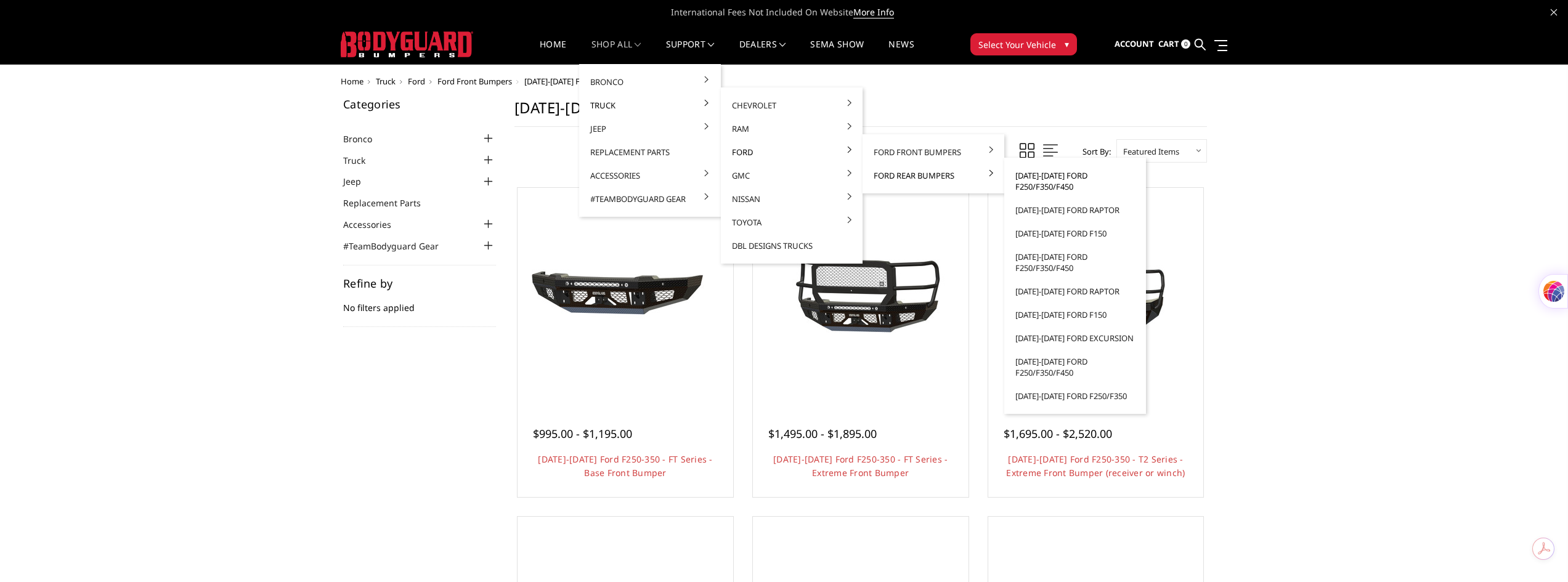
click at [1029, 177] on link "[DATE]-[DATE] Ford F250/F350/F450" at bounding box center [1075, 181] width 132 height 34
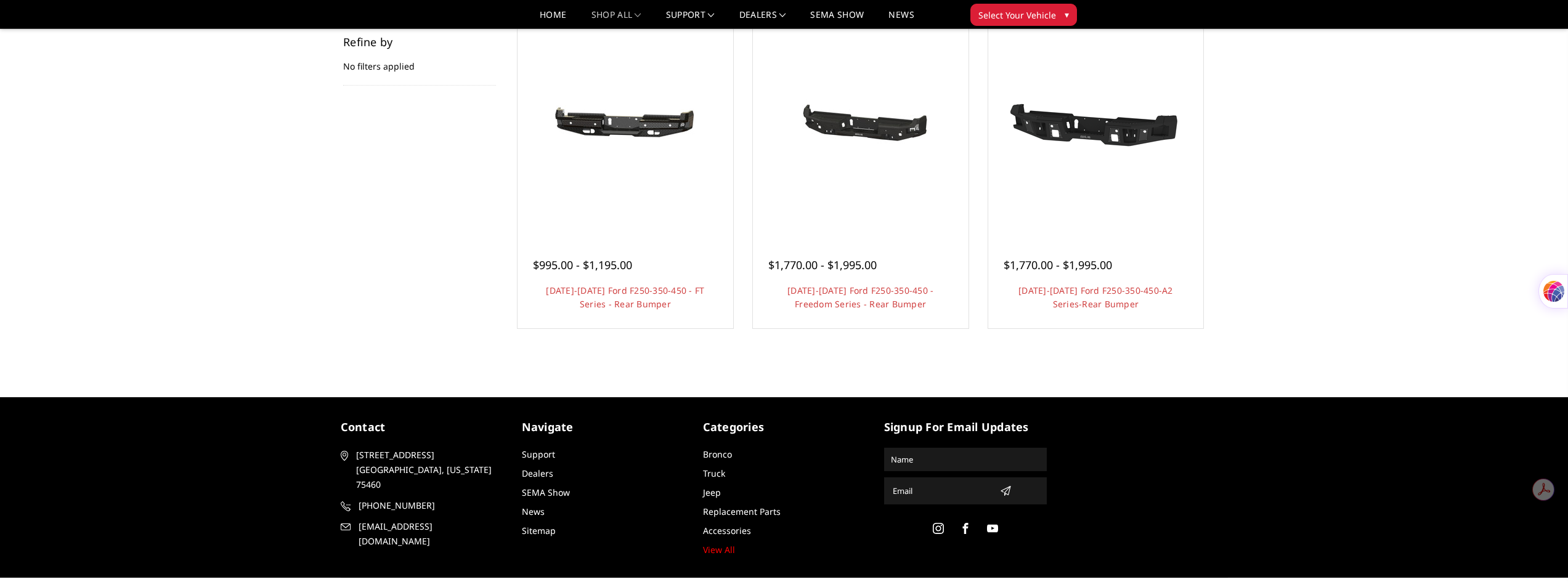
scroll to position [103, 0]
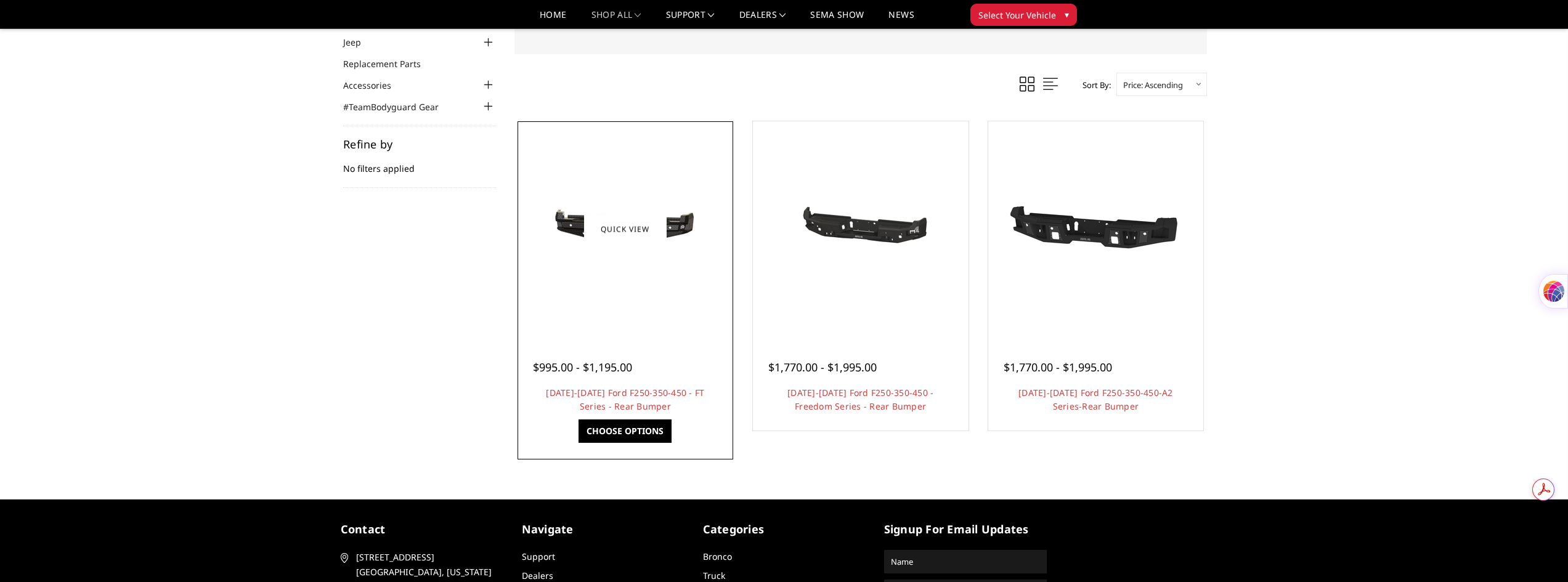
click at [661, 259] on img at bounding box center [626, 229] width 198 height 93
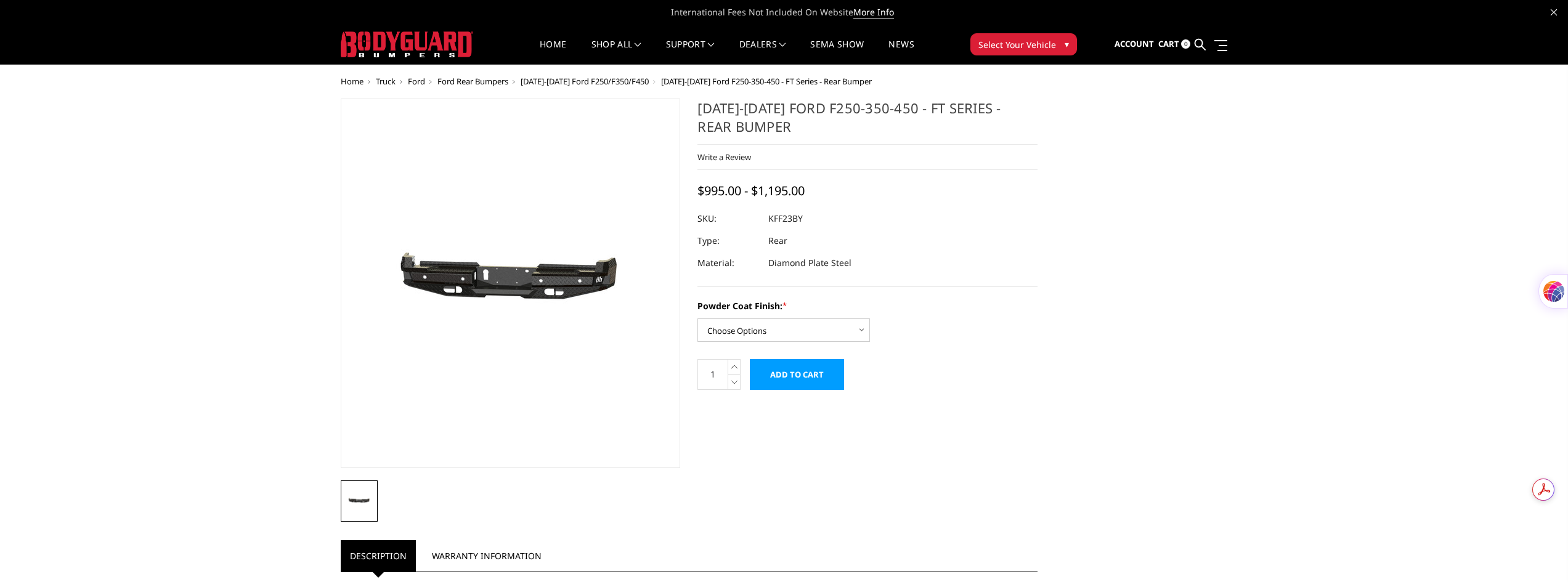
click at [574, 282] on img at bounding box center [427, 285] width 788 height 375
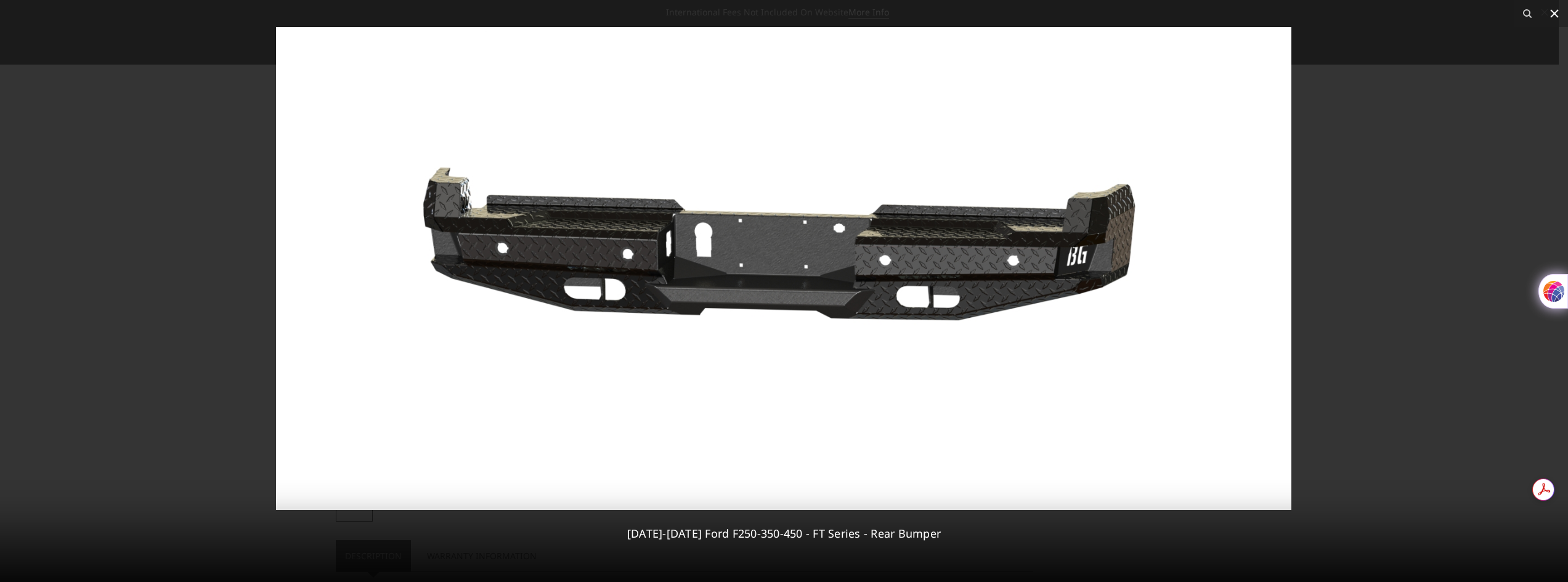
click at [1552, 14] on icon at bounding box center [1555, 13] width 14 height 14
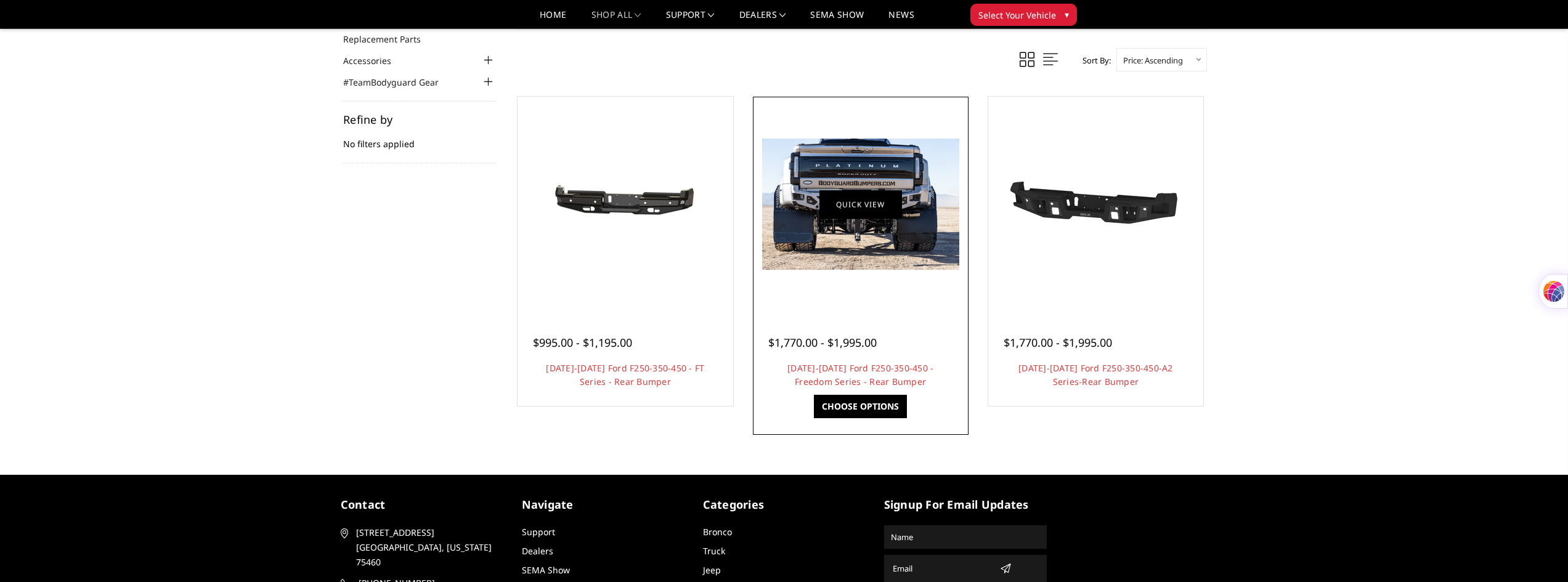
scroll to position [103, 0]
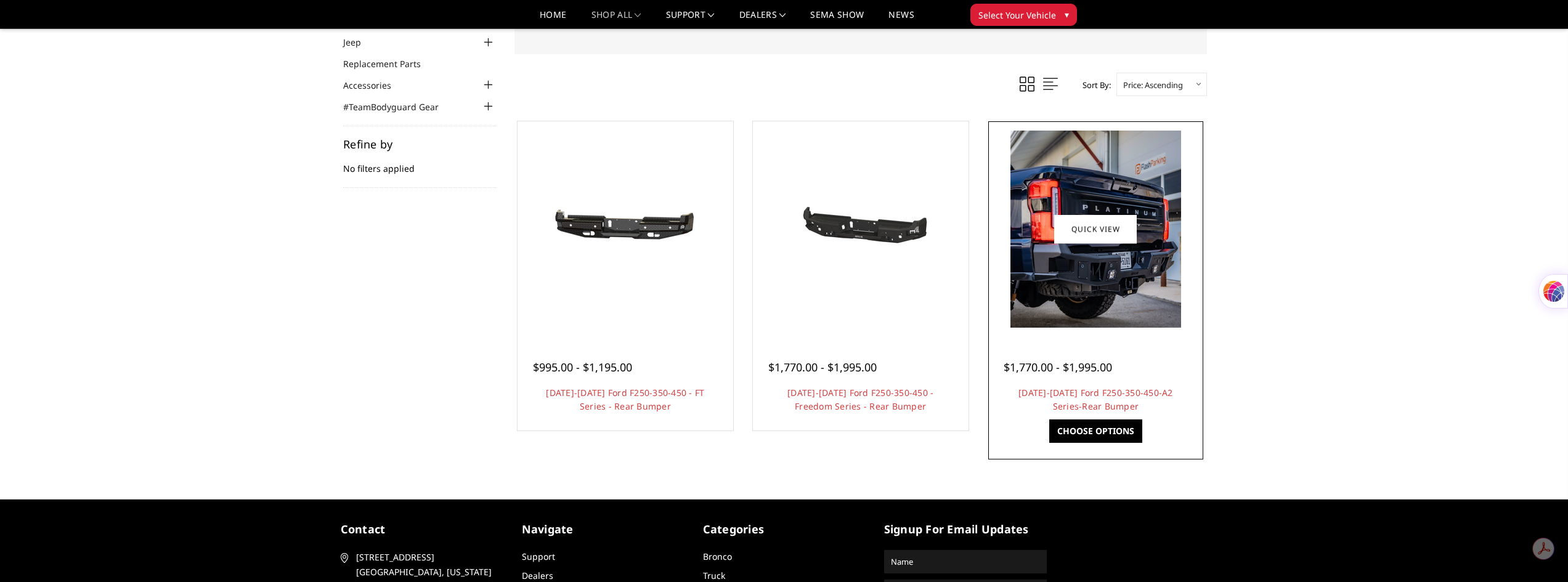
click at [1130, 285] on img at bounding box center [1096, 229] width 171 height 198
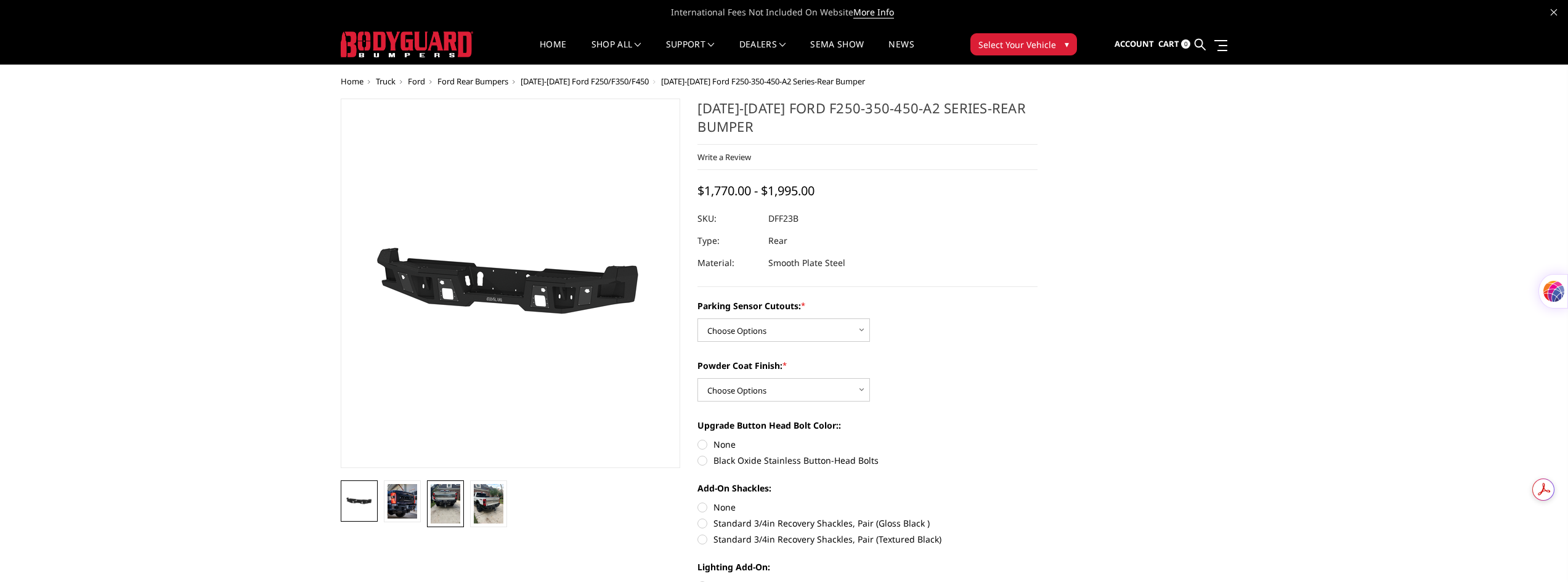
click at [443, 500] on img at bounding box center [445, 504] width 30 height 40
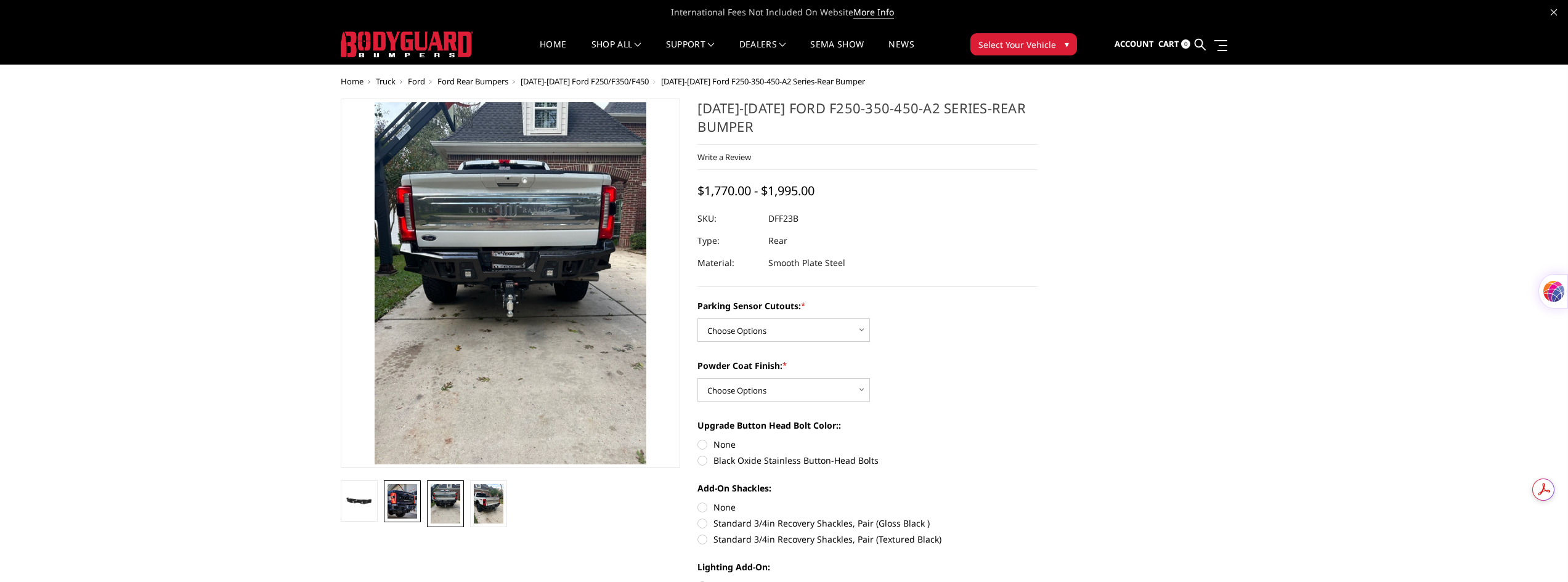
click at [401, 506] on img at bounding box center [402, 501] width 30 height 34
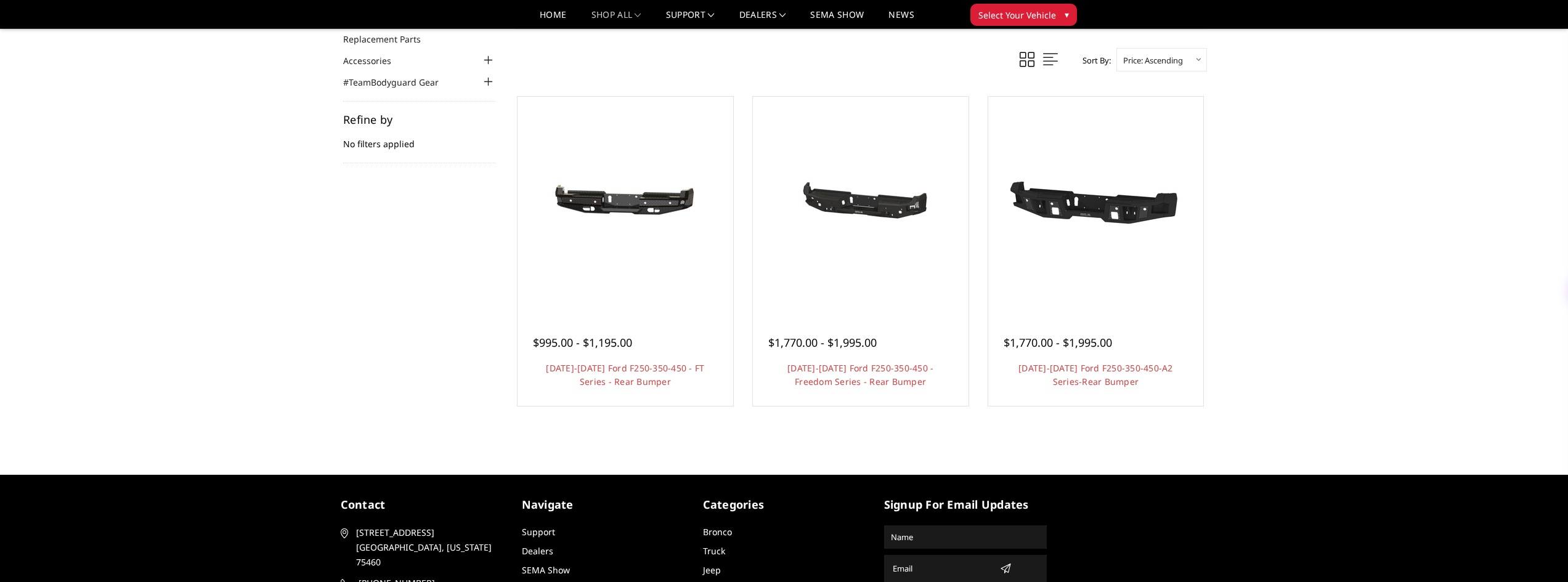
scroll to position [103, 0]
